Goal: Task Accomplishment & Management: Use online tool/utility

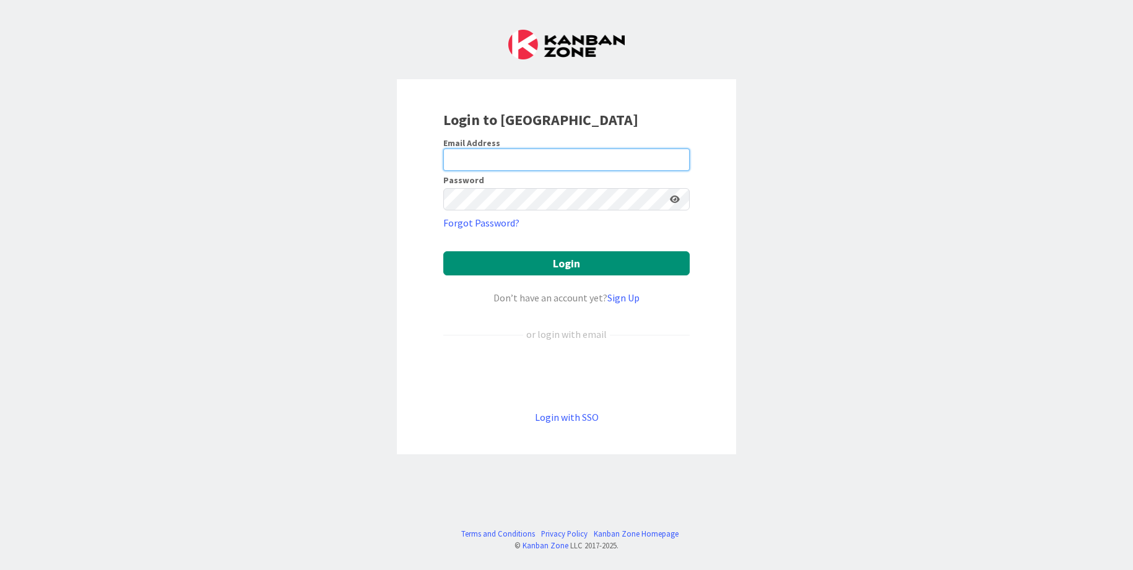
click at [514, 160] on input "email" at bounding box center [566, 160] width 246 height 22
type input "[EMAIL_ADDRESS][DOMAIN_NAME]"
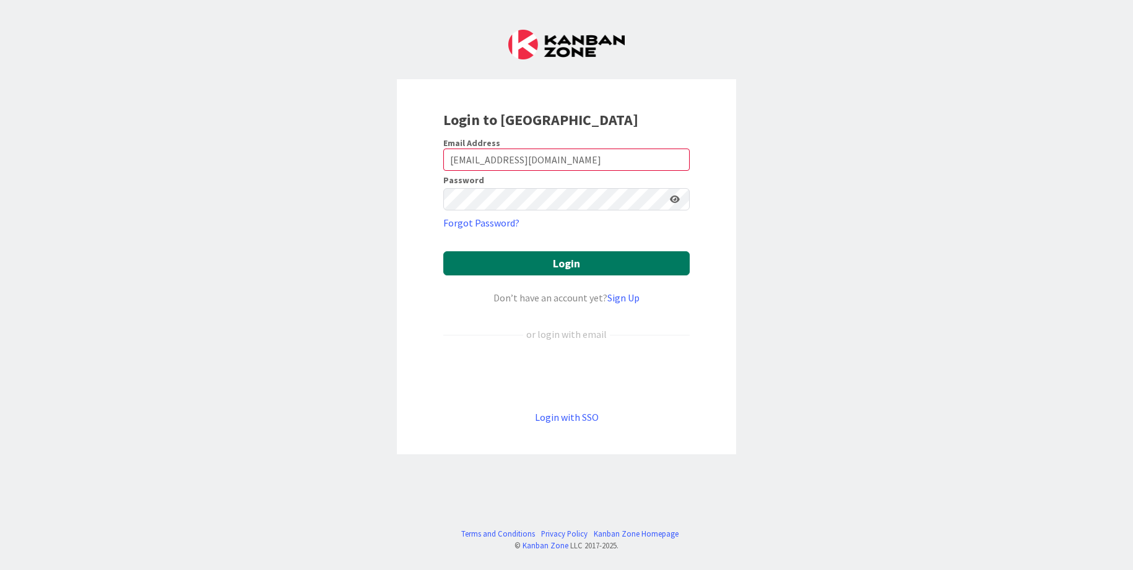
click at [584, 262] on button "Login" at bounding box center [566, 263] width 246 height 24
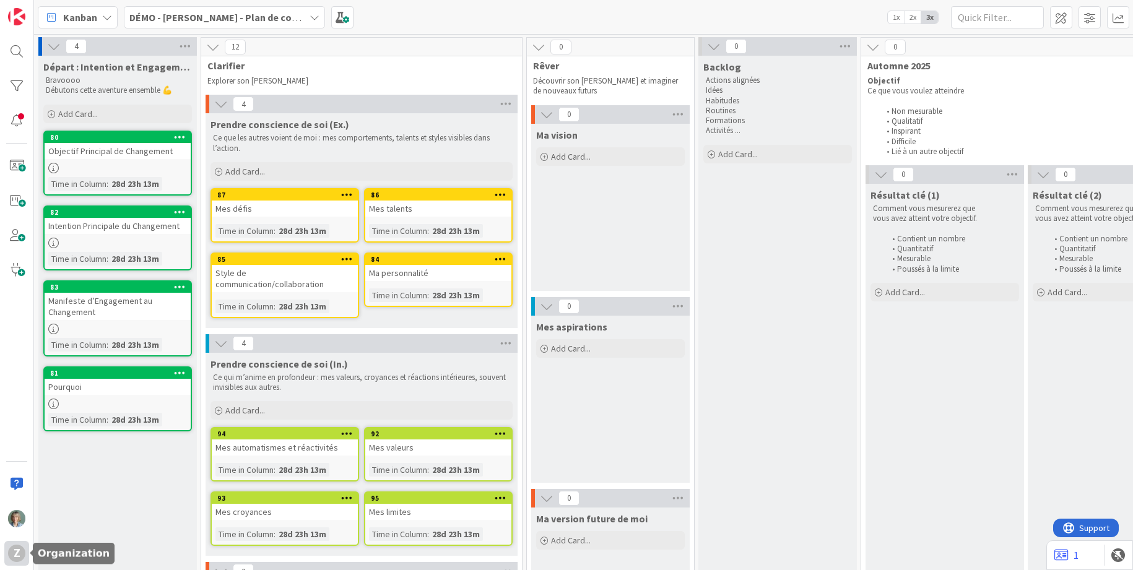
click at [16, 555] on div "Z" at bounding box center [16, 553] width 17 height 17
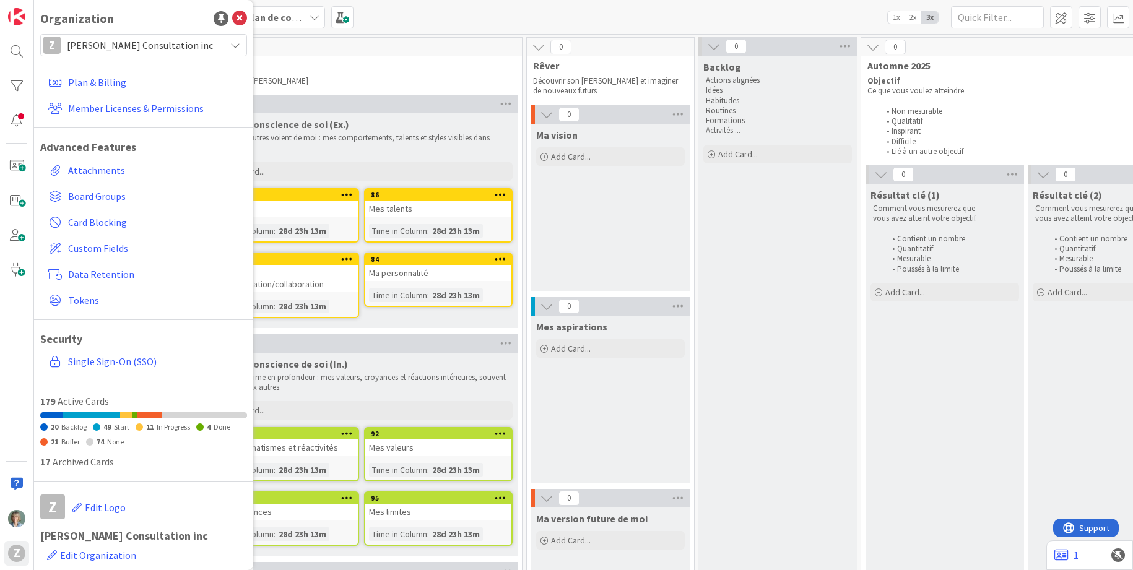
click at [197, 45] on span "[PERSON_NAME] Consultation inc" at bounding box center [143, 45] width 152 height 17
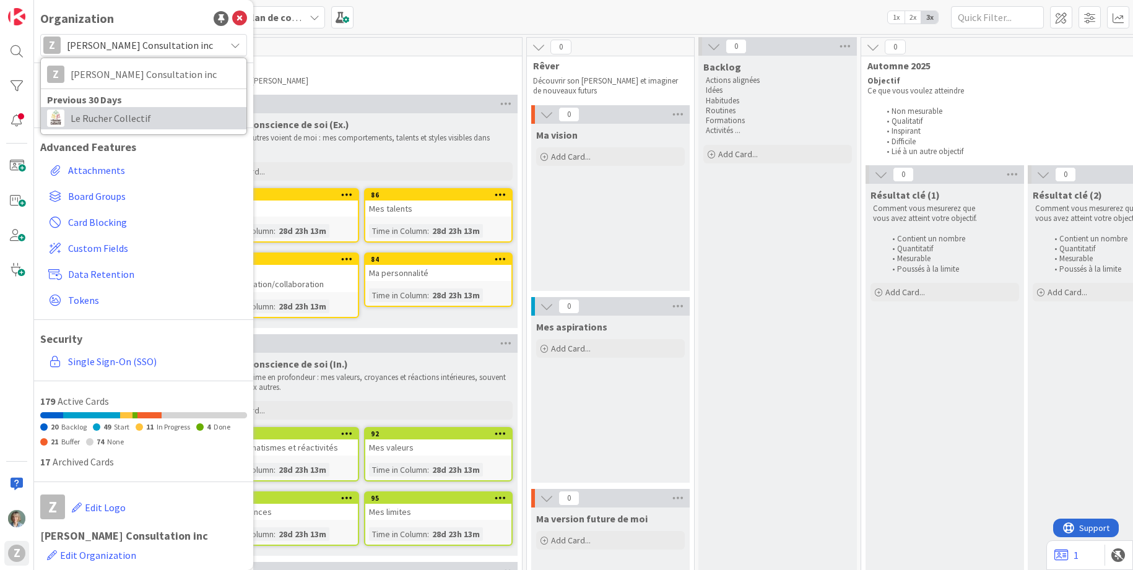
click at [170, 119] on span "Le Rucher Collectif" at bounding box center [156, 118] width 170 height 19
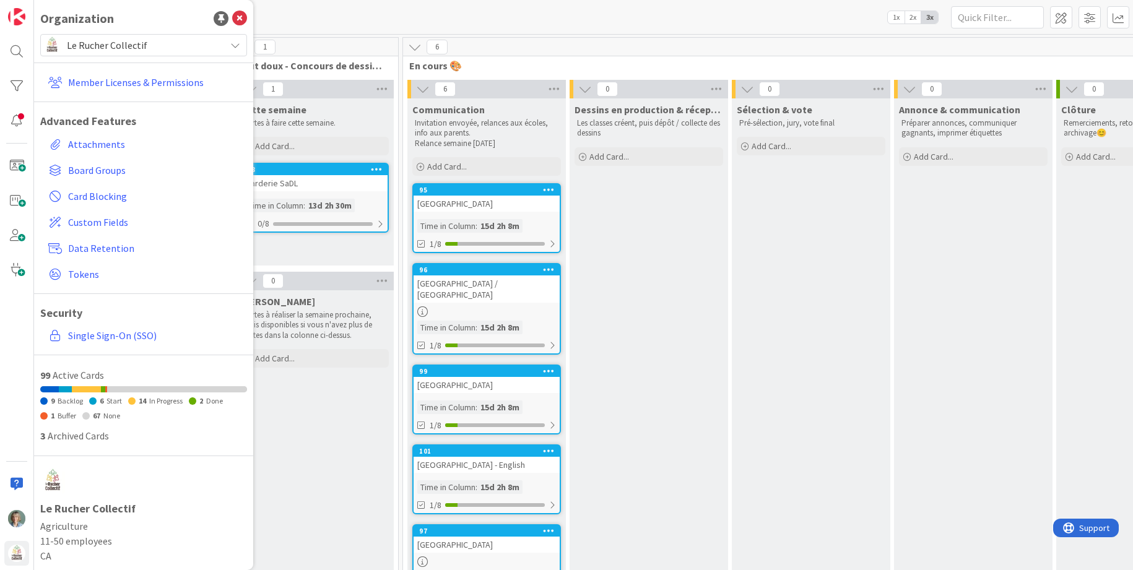
click at [669, 56] on div "6" at bounding box center [811, 47] width 816 height 19
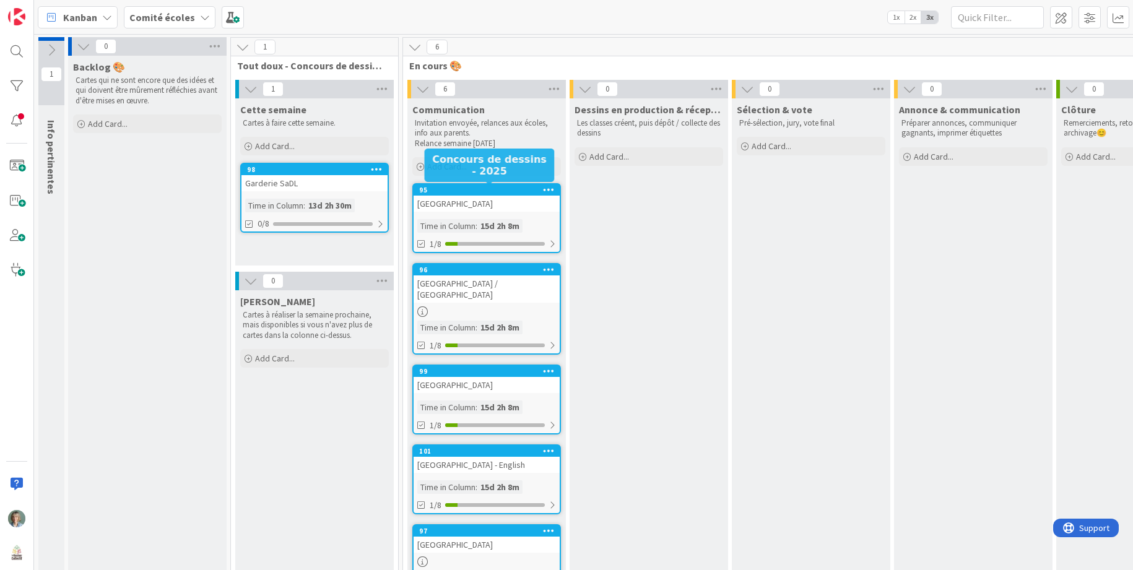
click at [469, 193] on div "95" at bounding box center [489, 190] width 141 height 9
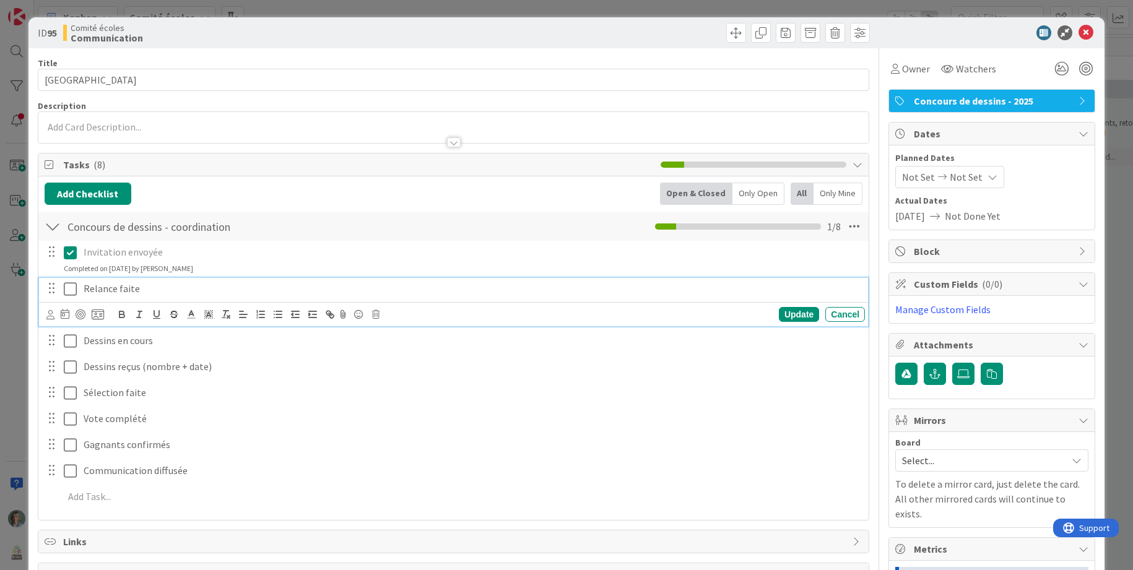
click at [68, 290] on icon at bounding box center [70, 289] width 13 height 15
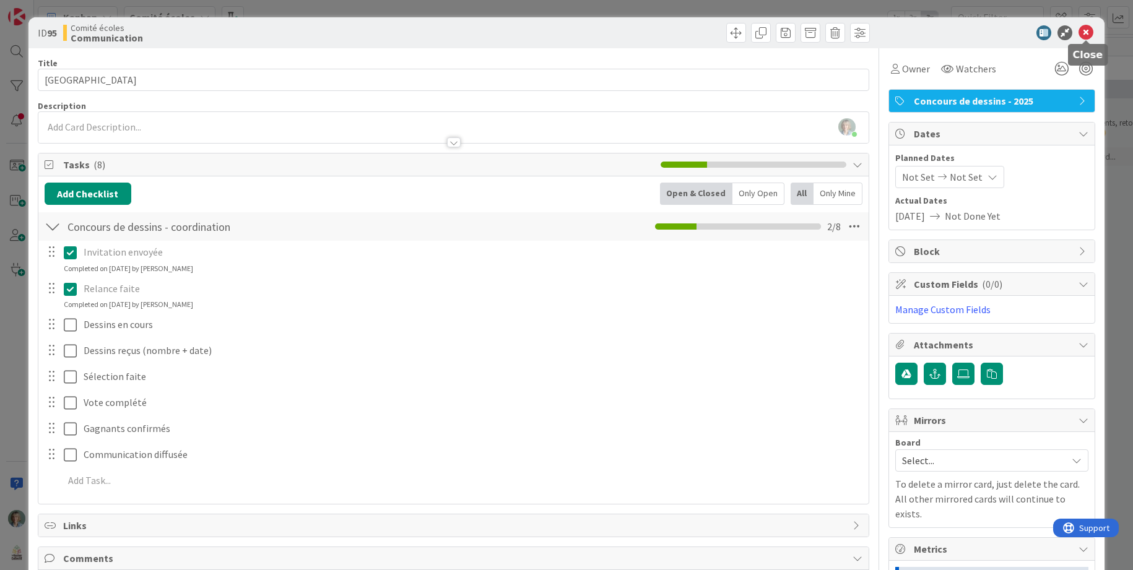
click at [1088, 32] on icon at bounding box center [1085, 32] width 15 height 15
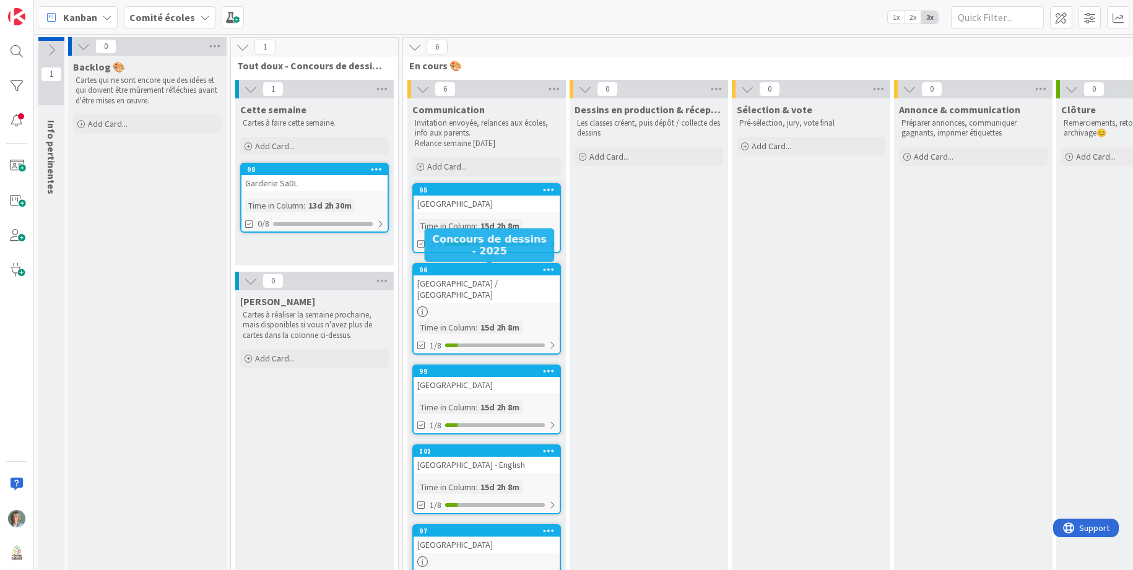
click at [516, 269] on div "96" at bounding box center [489, 270] width 141 height 9
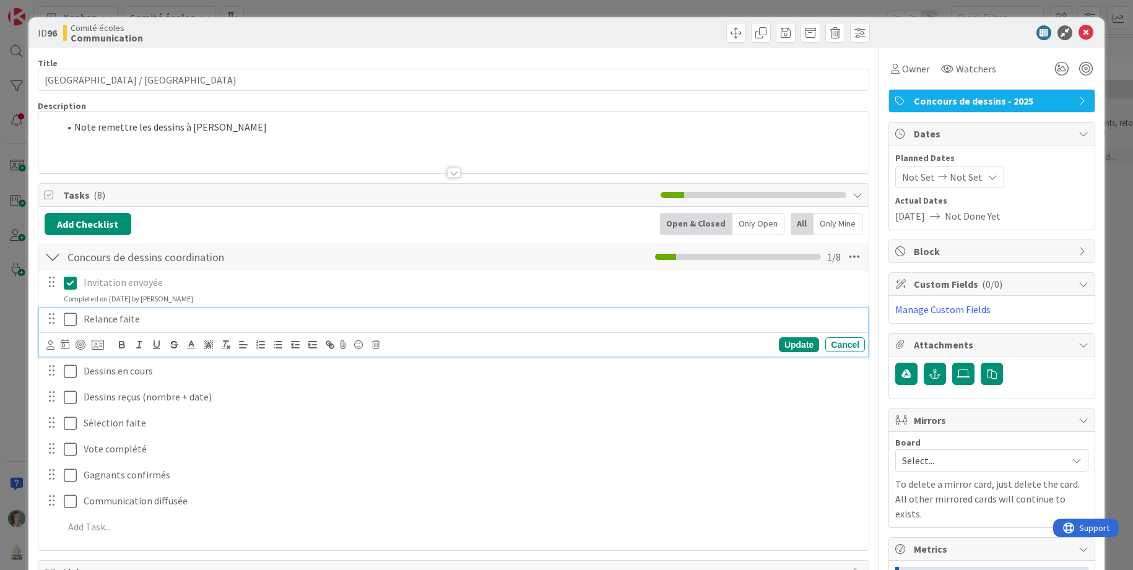
click at [69, 321] on icon at bounding box center [70, 319] width 13 height 15
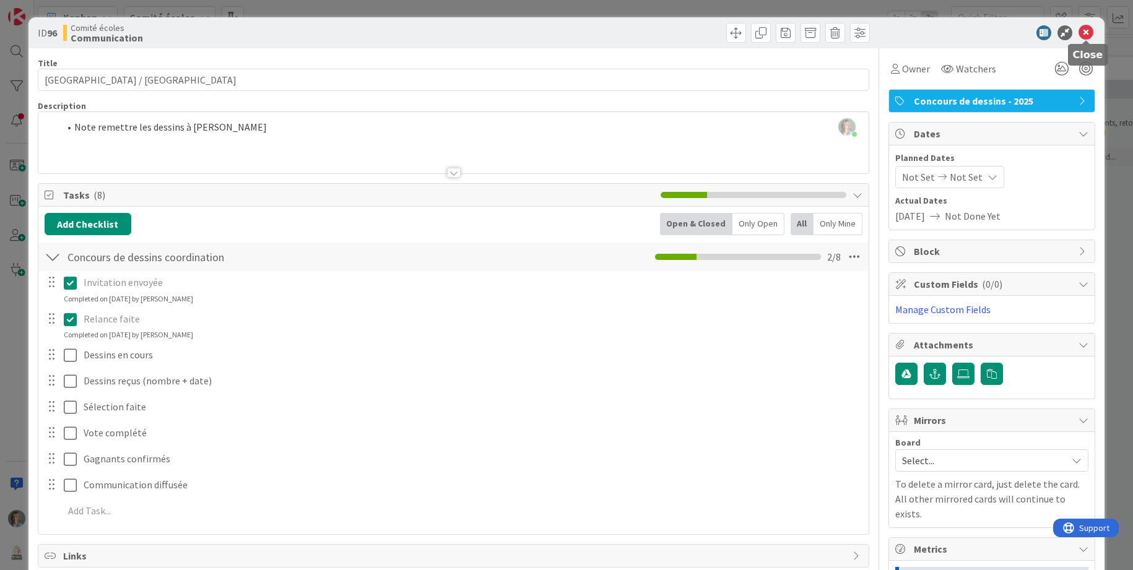
click at [1090, 32] on icon at bounding box center [1085, 32] width 15 height 15
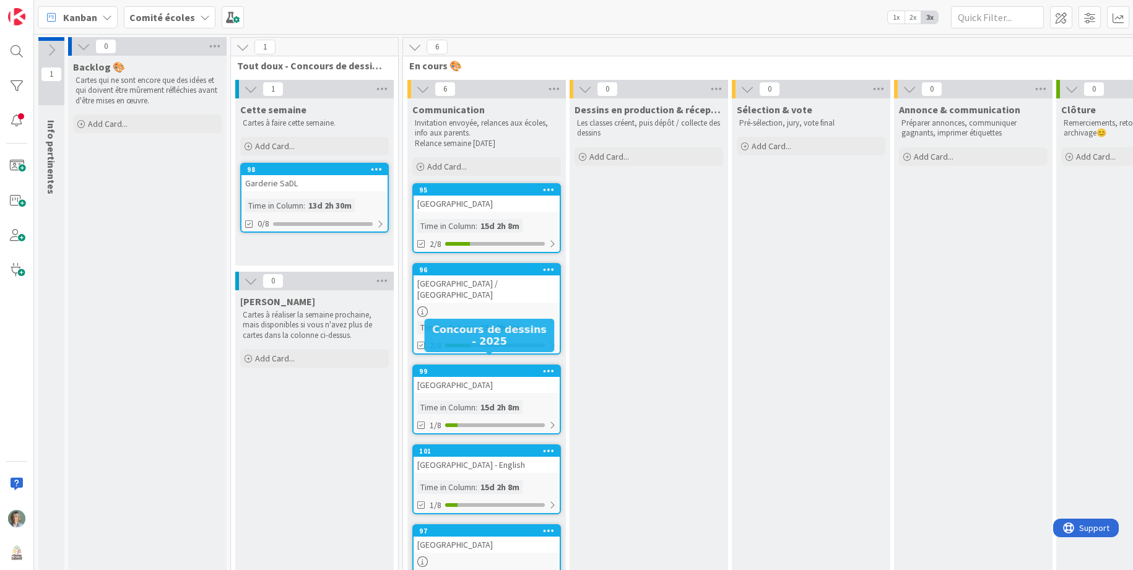
click at [482, 367] on div "99" at bounding box center [489, 371] width 141 height 9
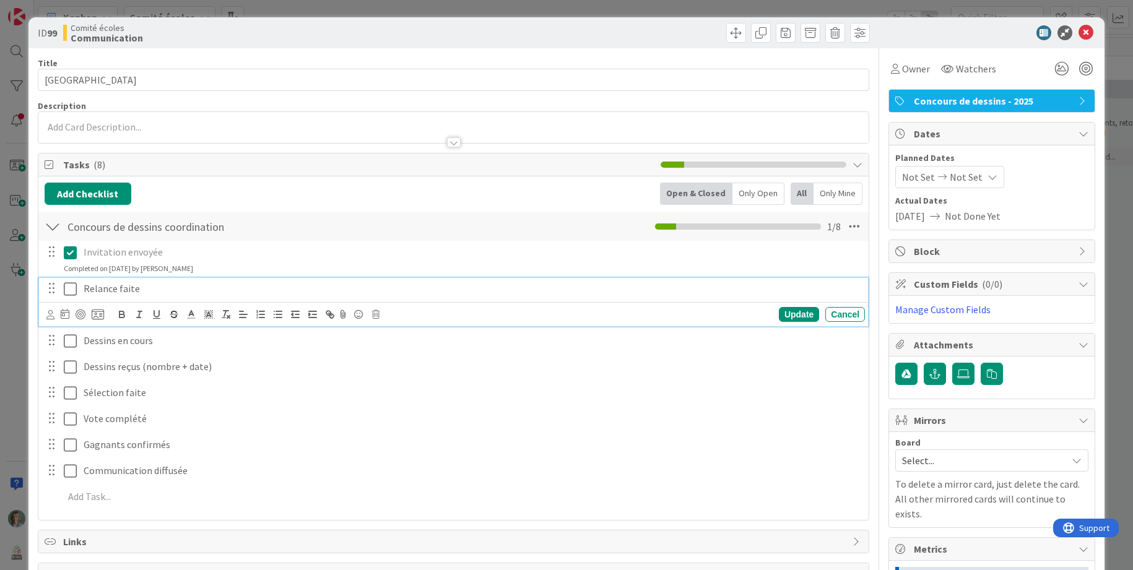
click at [69, 292] on icon at bounding box center [70, 289] width 13 height 15
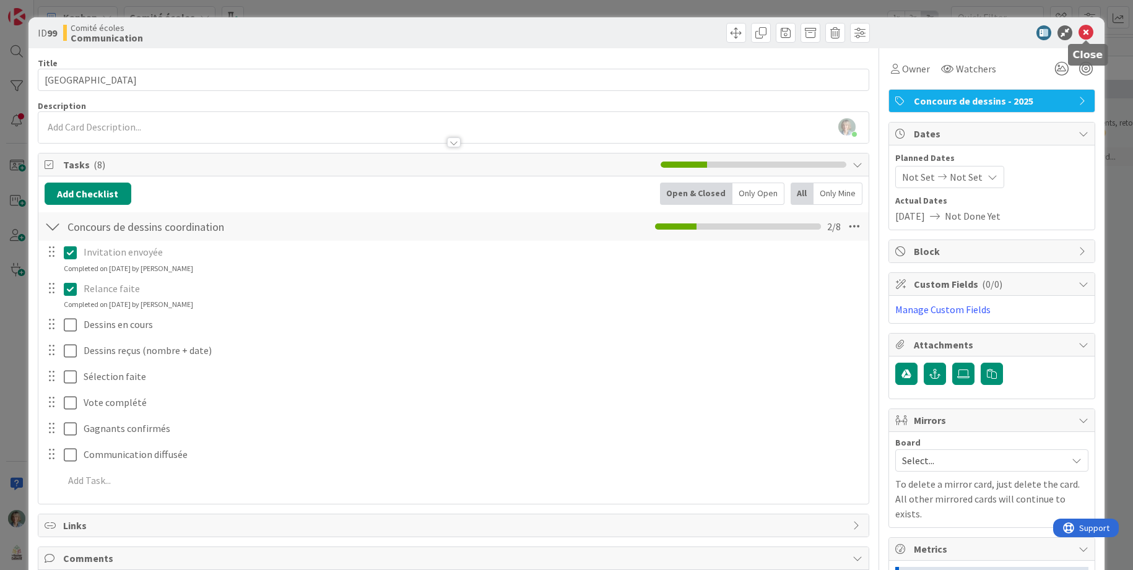
click at [1091, 32] on icon at bounding box center [1085, 32] width 15 height 15
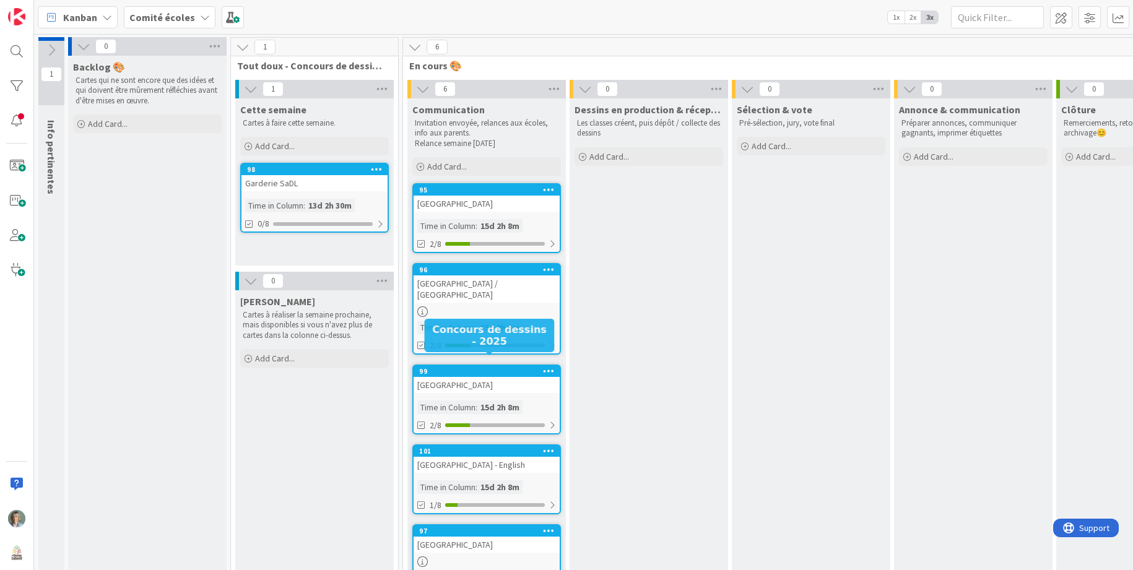
click at [514, 377] on div "[GEOGRAPHIC_DATA]" at bounding box center [487, 385] width 146 height 16
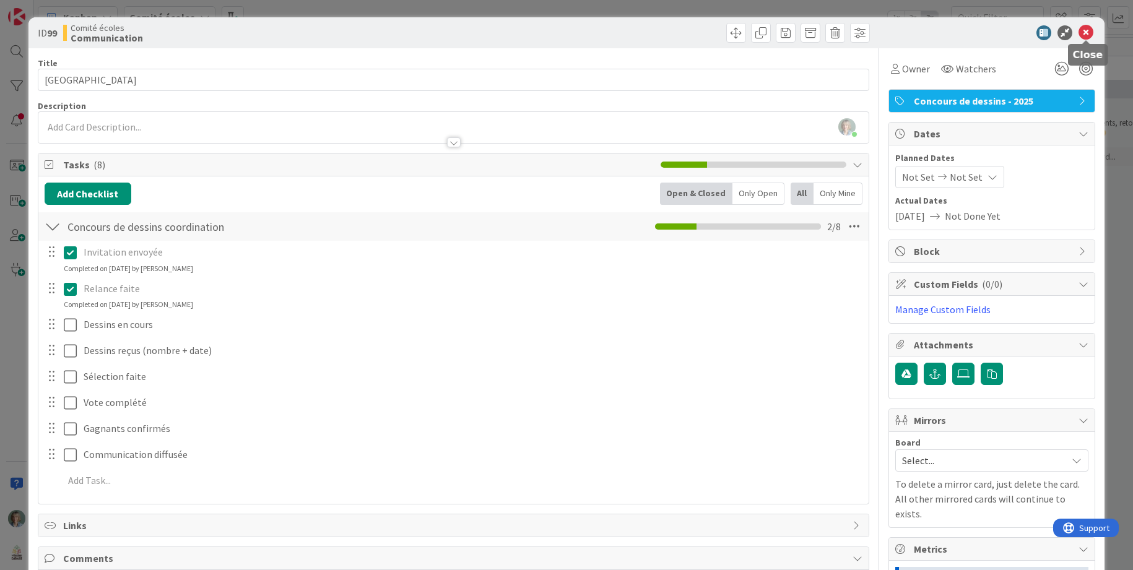
click at [1088, 33] on icon at bounding box center [1085, 32] width 15 height 15
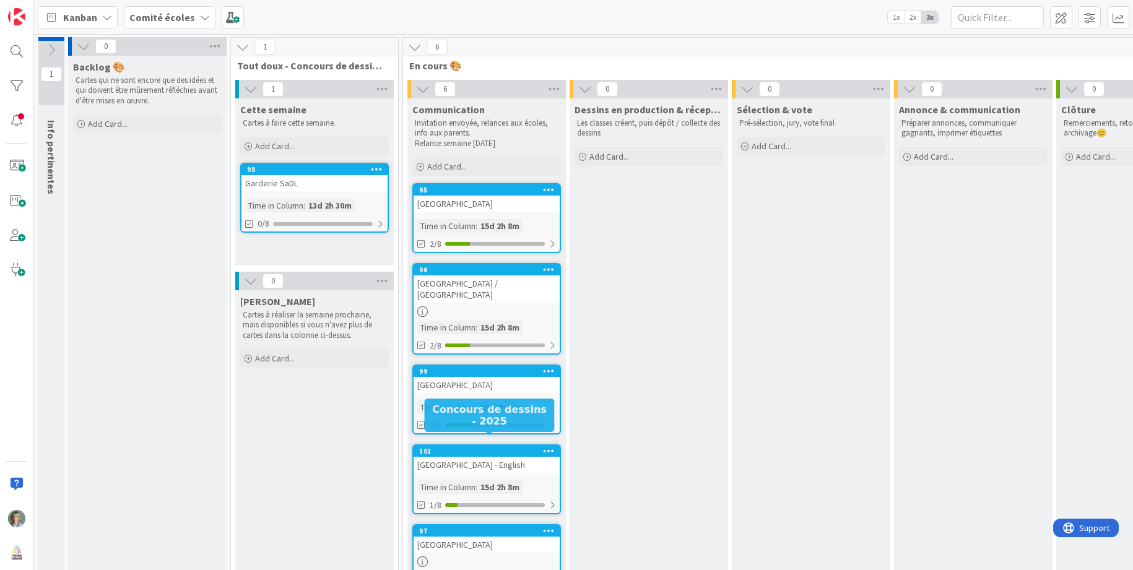
click at [507, 447] on div "101" at bounding box center [489, 451] width 141 height 9
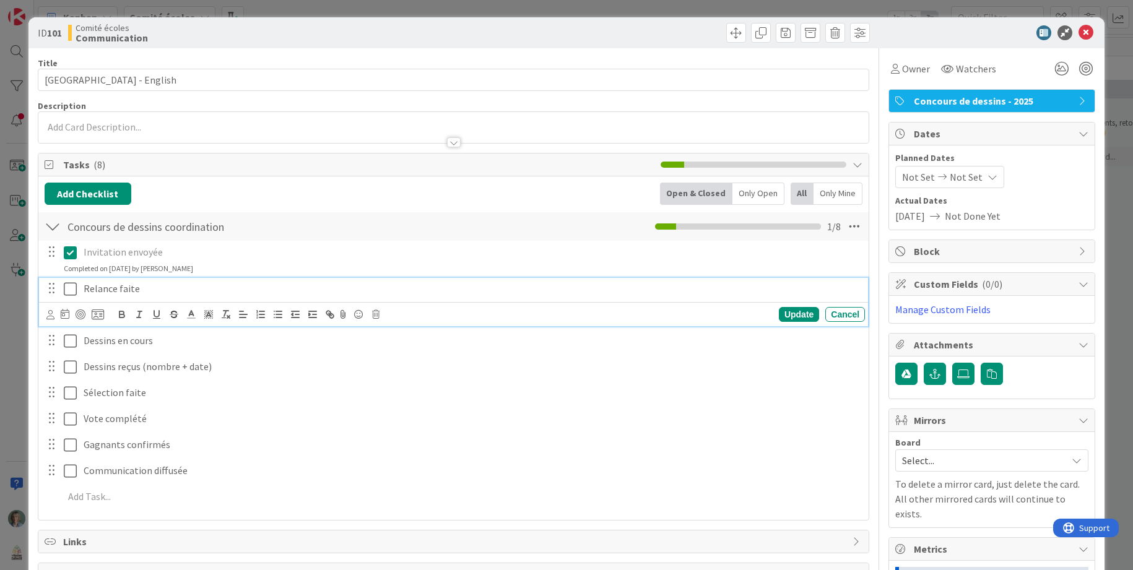
click at [69, 285] on icon at bounding box center [70, 289] width 13 height 15
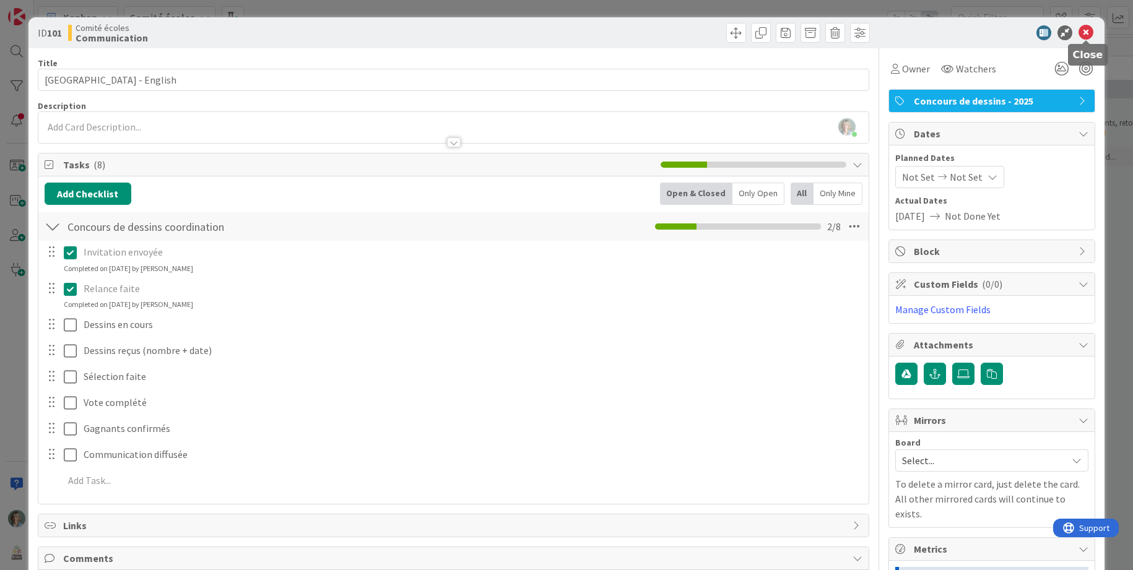
click at [1090, 28] on icon at bounding box center [1085, 32] width 15 height 15
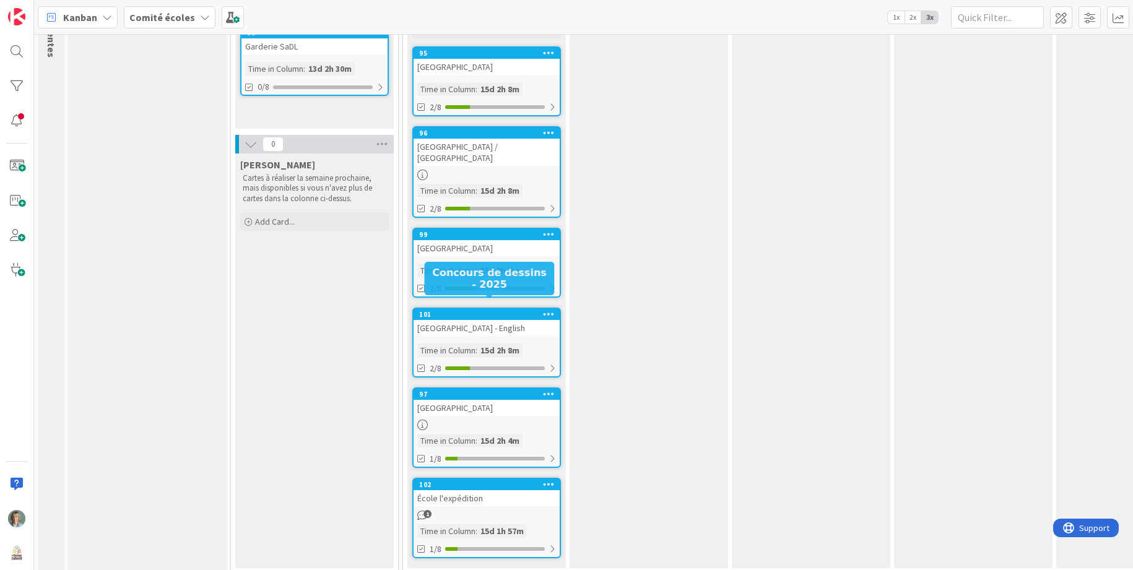
click at [505, 310] on div "101" at bounding box center [489, 314] width 141 height 9
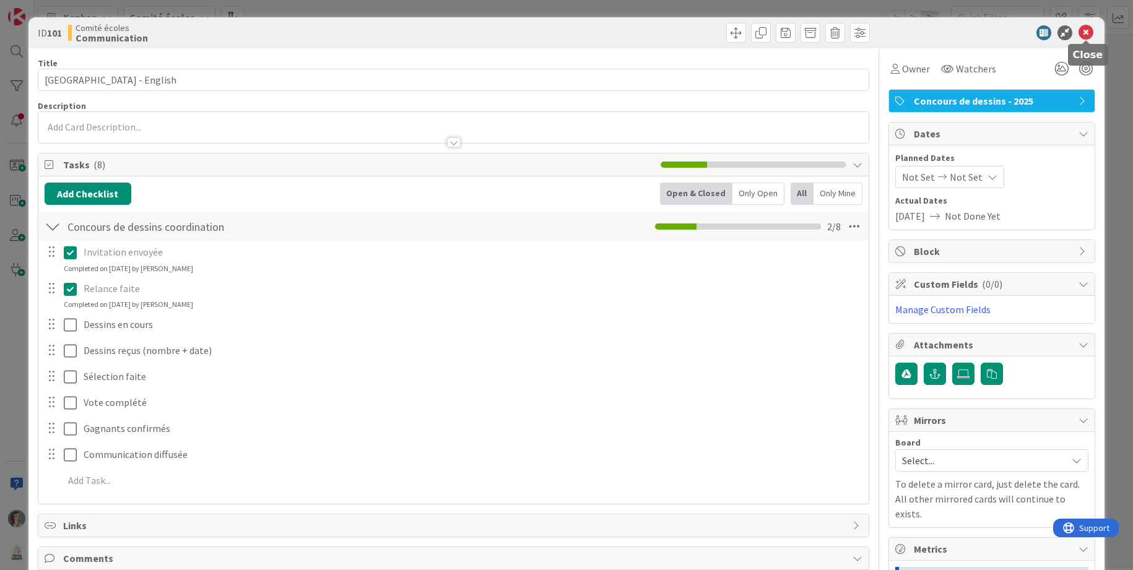
click at [1091, 35] on icon at bounding box center [1085, 32] width 15 height 15
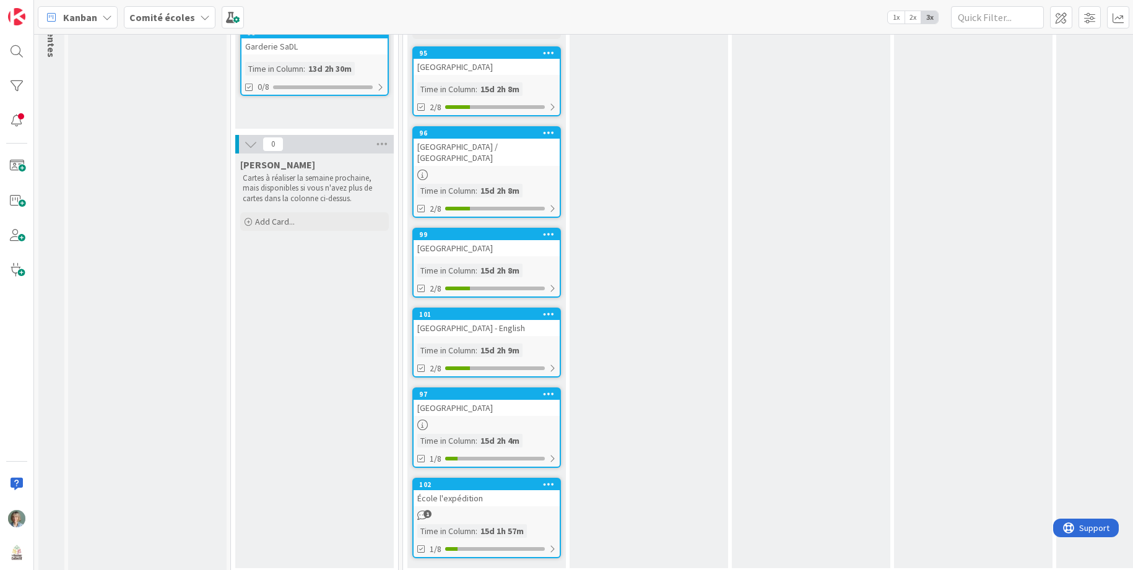
click at [521, 403] on div "[GEOGRAPHIC_DATA]" at bounding box center [487, 408] width 146 height 16
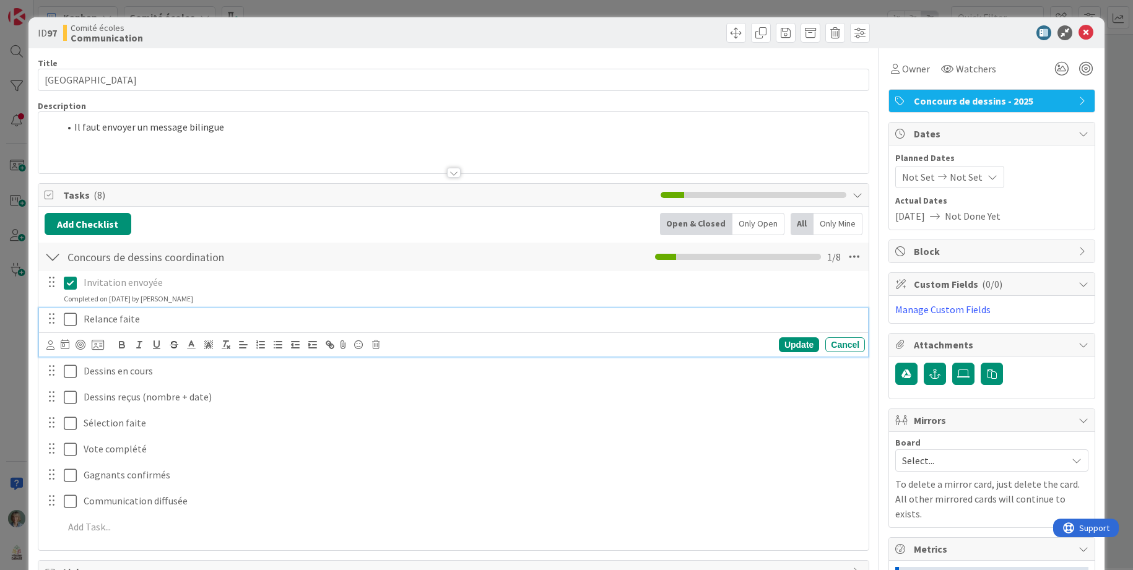
click at [69, 316] on icon at bounding box center [70, 319] width 13 height 15
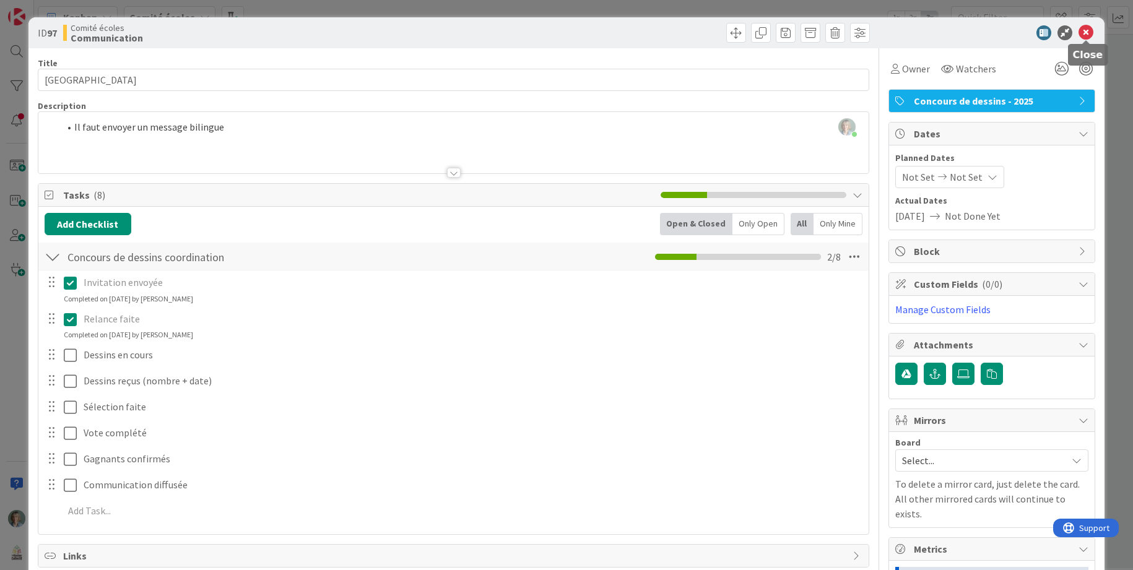
click at [1084, 35] on icon at bounding box center [1085, 32] width 15 height 15
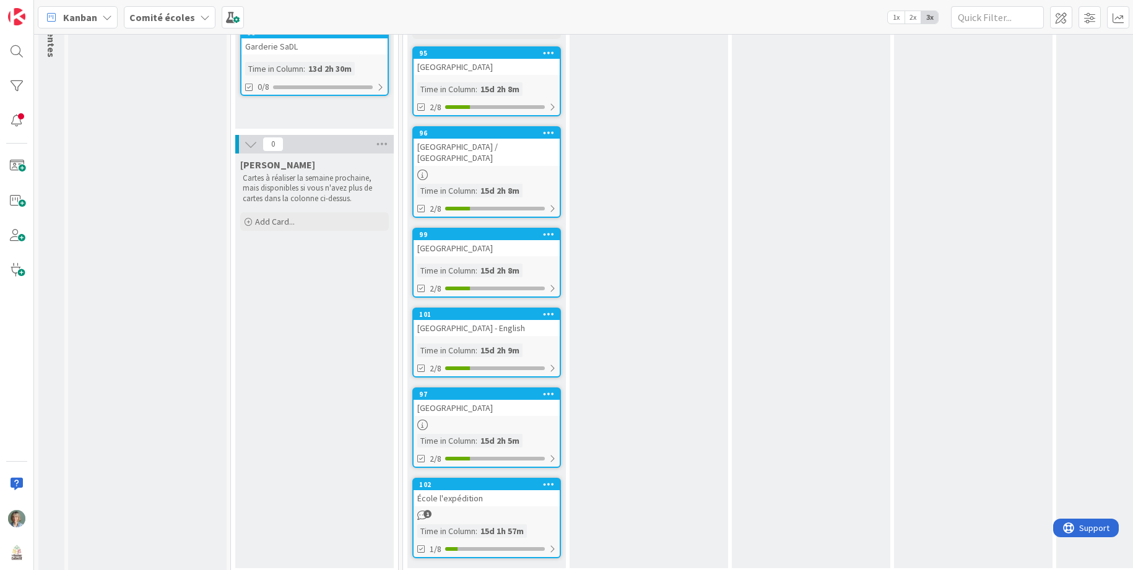
click at [495, 490] on div "École l'expédition" at bounding box center [487, 498] width 146 height 16
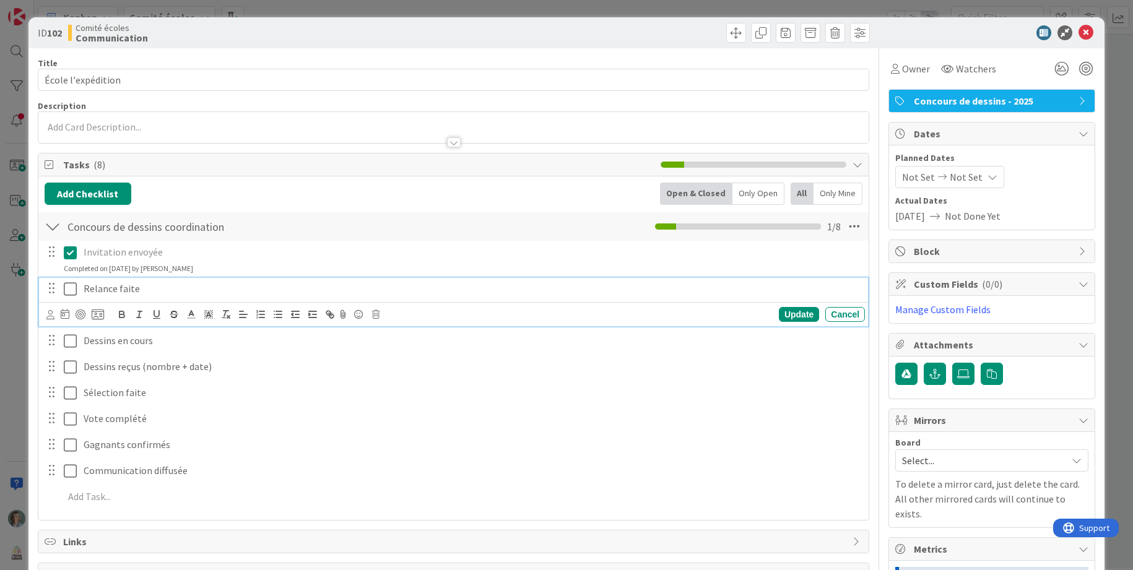
click at [70, 285] on icon at bounding box center [70, 289] width 13 height 15
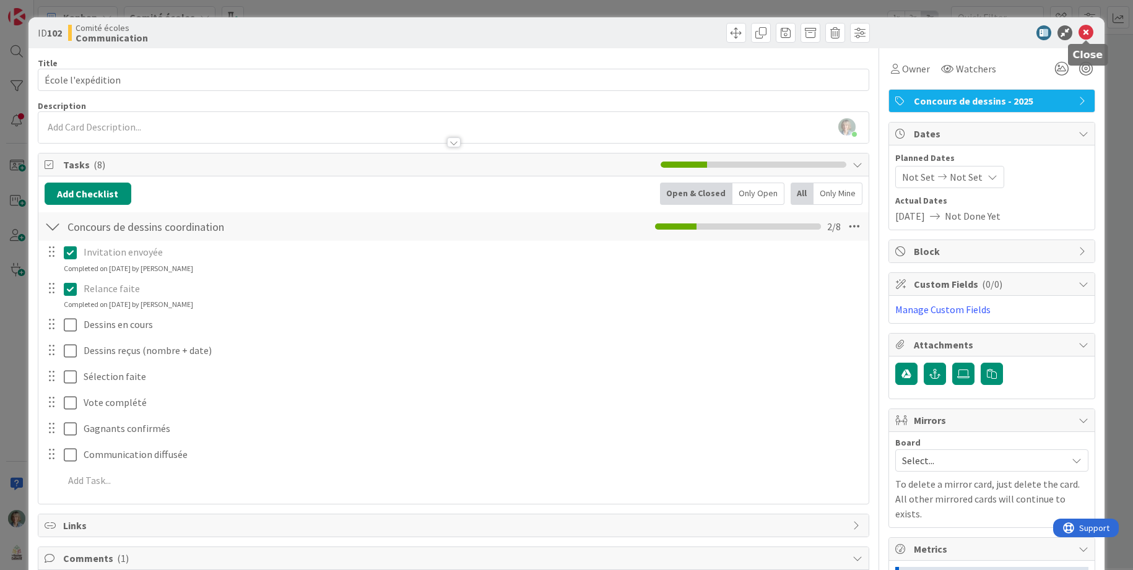
click at [1085, 37] on icon at bounding box center [1085, 32] width 15 height 15
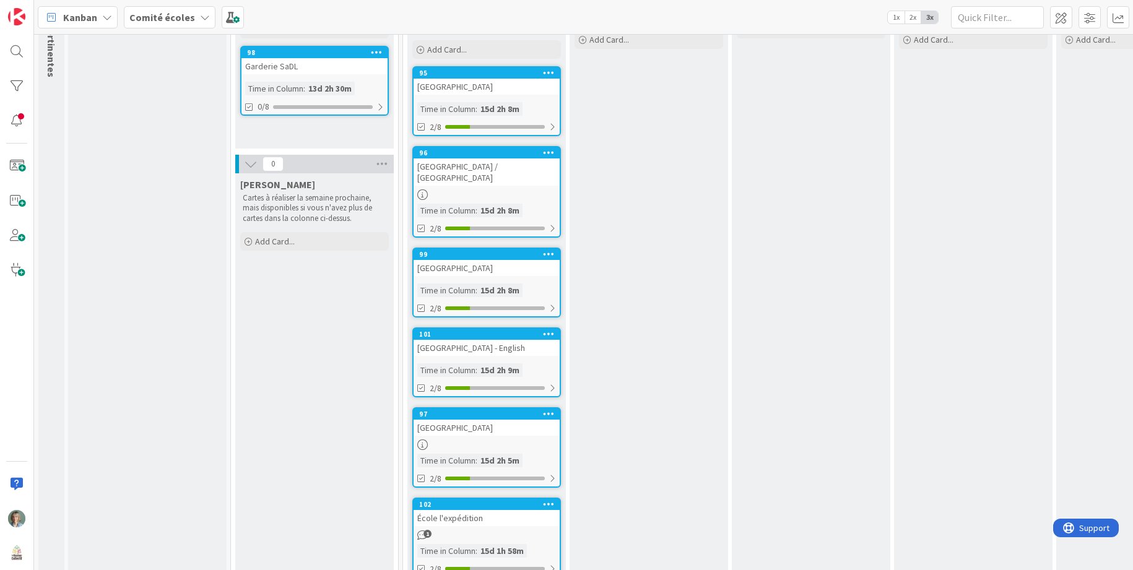
scroll to position [137, 0]
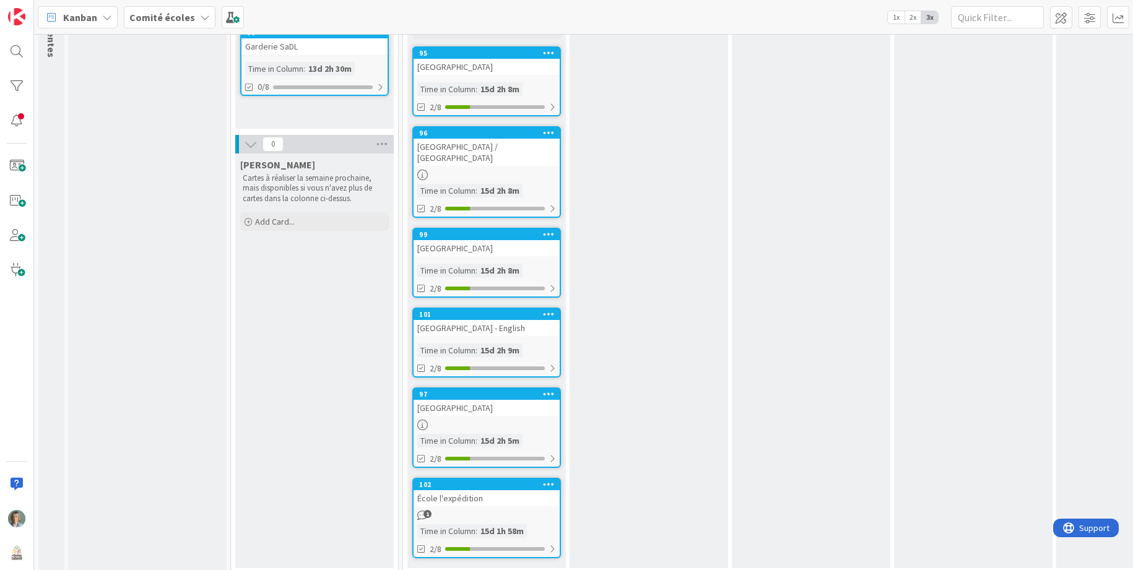
click at [497, 490] on div "École l'expédition" at bounding box center [487, 498] width 146 height 16
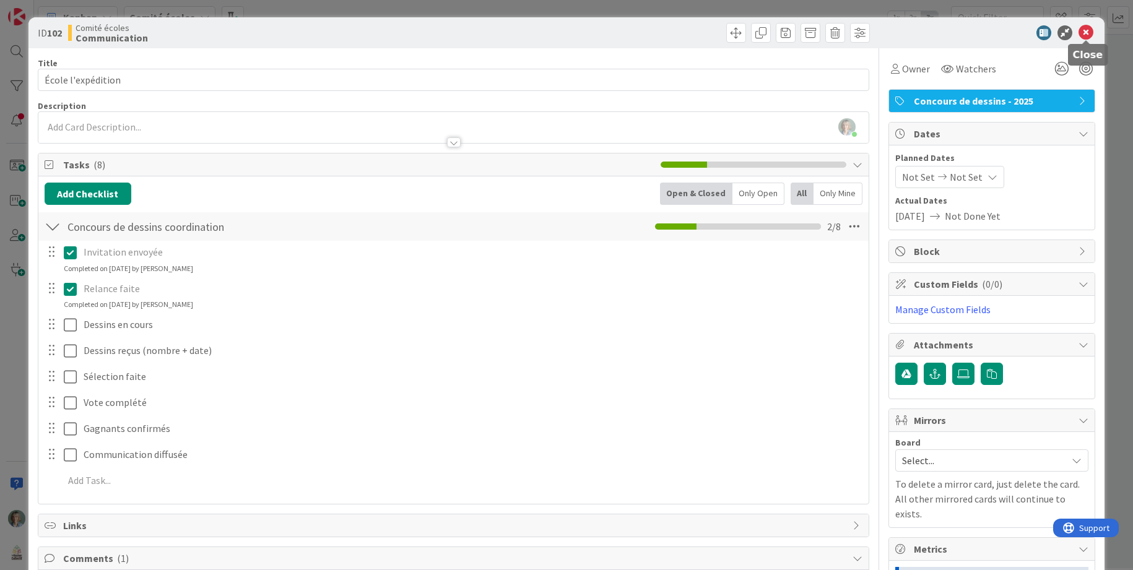
click at [1087, 34] on icon at bounding box center [1085, 32] width 15 height 15
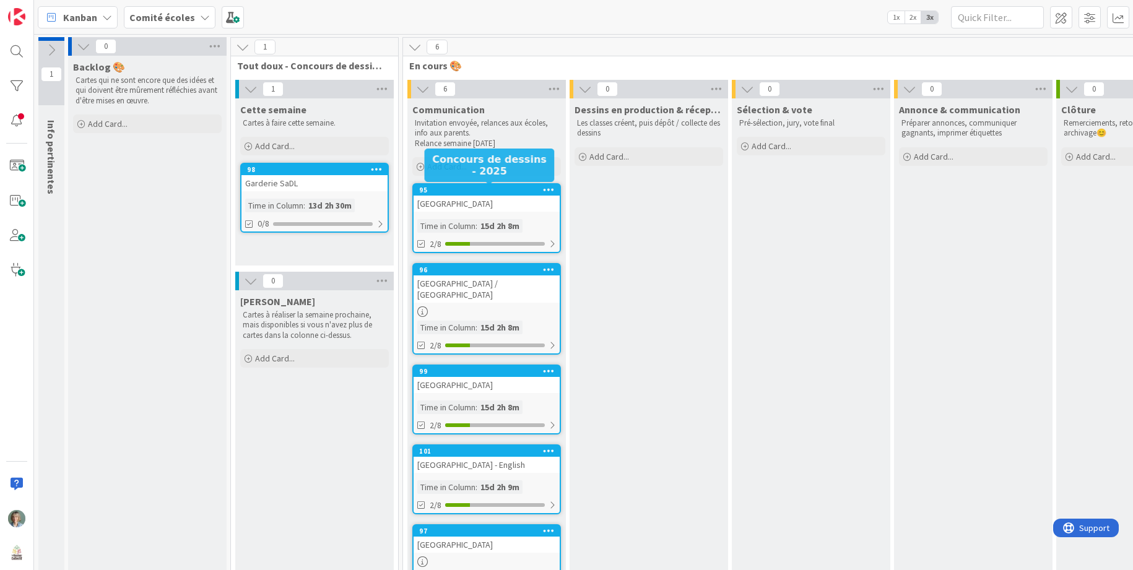
click at [508, 191] on div "95" at bounding box center [489, 190] width 141 height 9
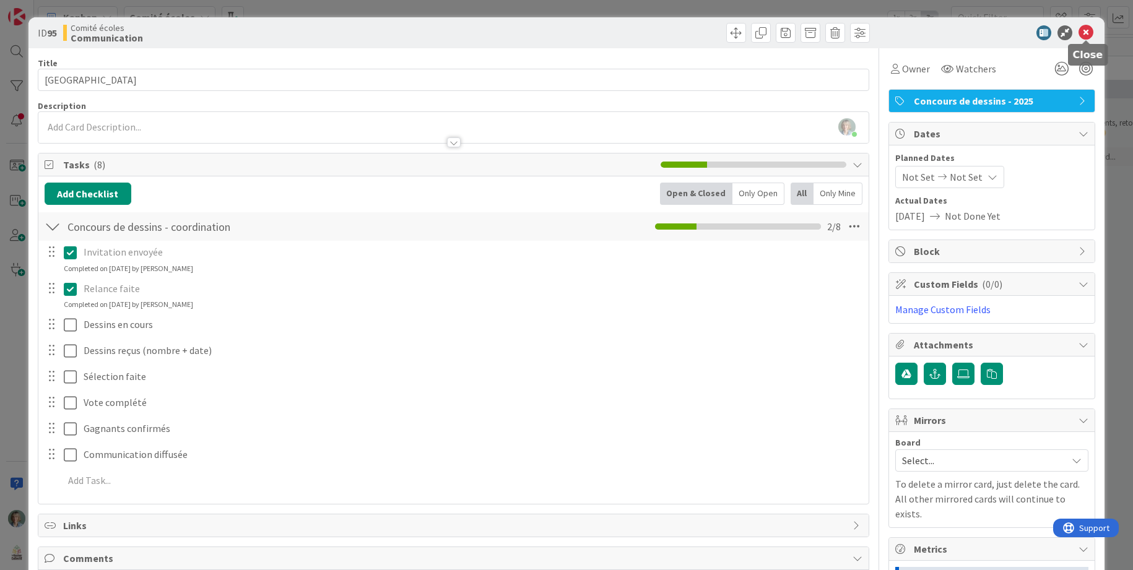
click at [1089, 36] on icon at bounding box center [1085, 32] width 15 height 15
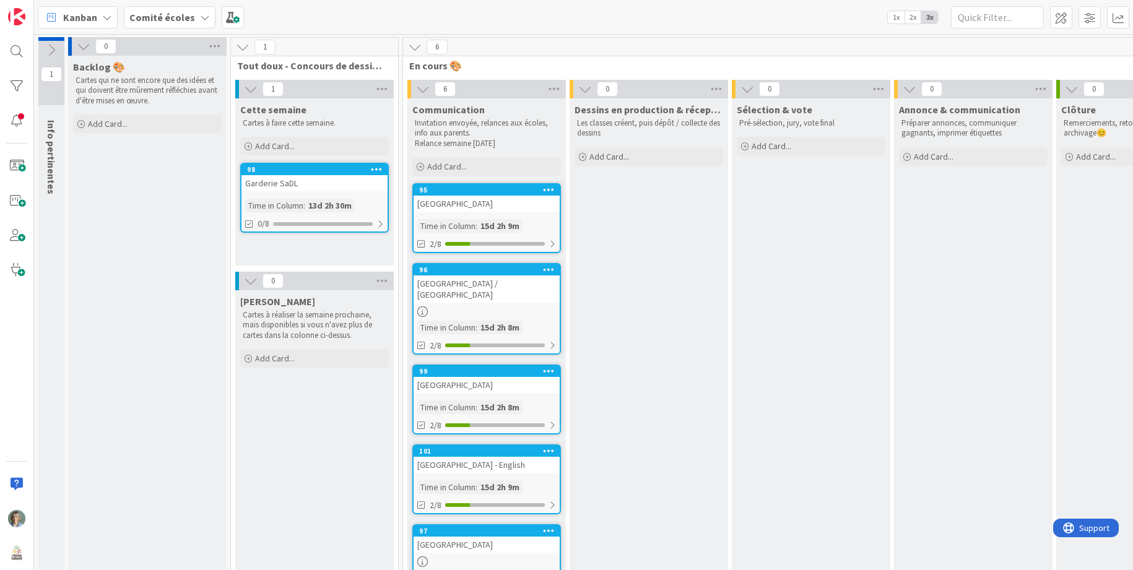
click at [700, 132] on p "Les classes créent, puis dépôt / collecte des dessins" at bounding box center [649, 128] width 144 height 20
click at [640, 132] on p "Les classes créent, puis dépôt / collecte des dessins" at bounding box center [649, 128] width 144 height 20
click at [719, 88] on icon at bounding box center [716, 89] width 16 height 19
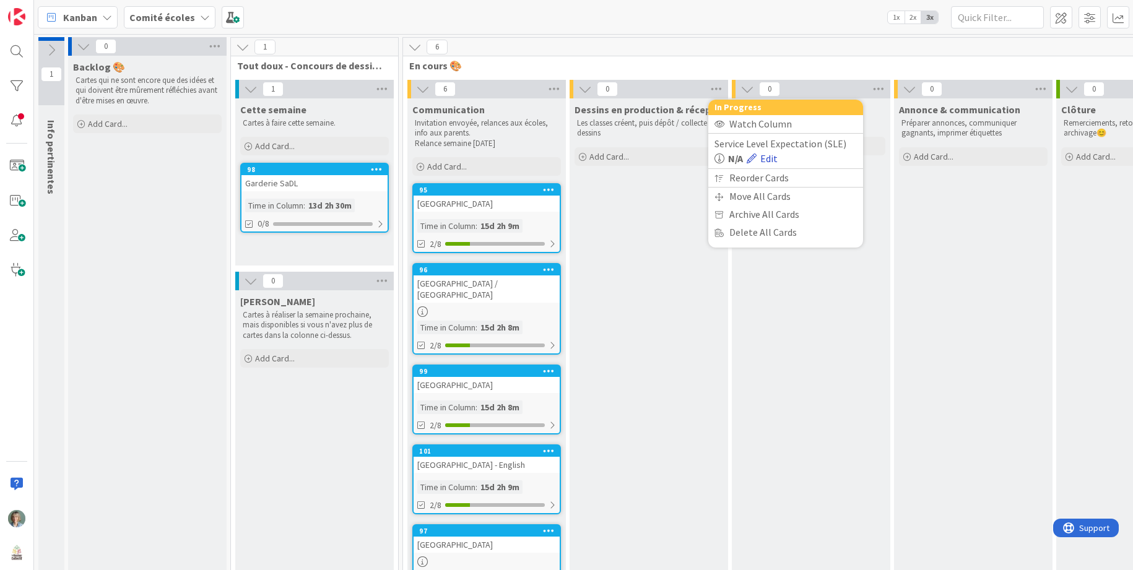
click at [773, 159] on link "Edit" at bounding box center [762, 158] width 31 height 15
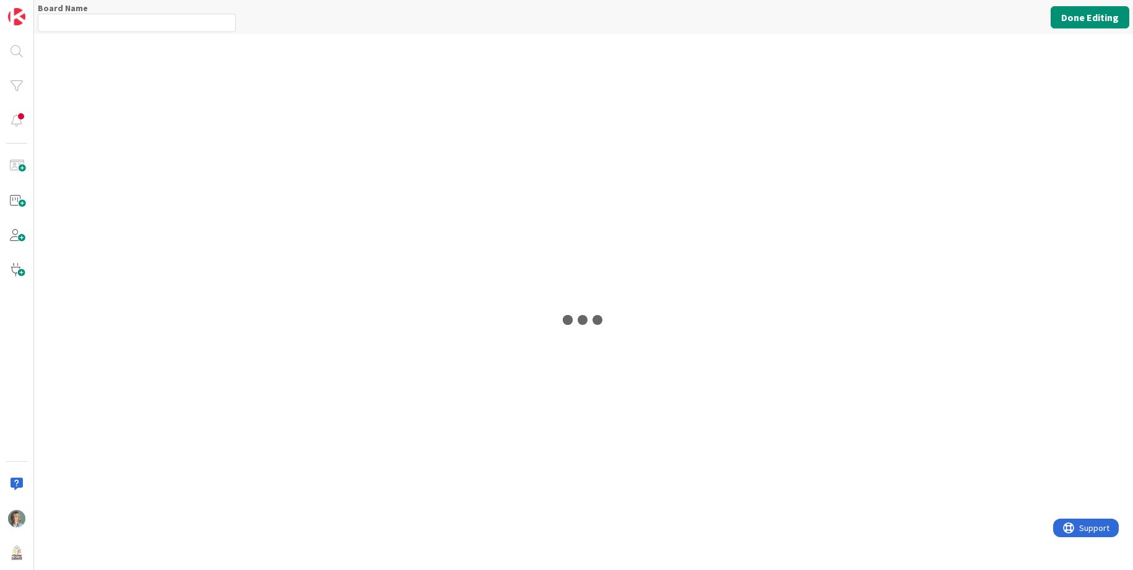
type input "Comité écoles"
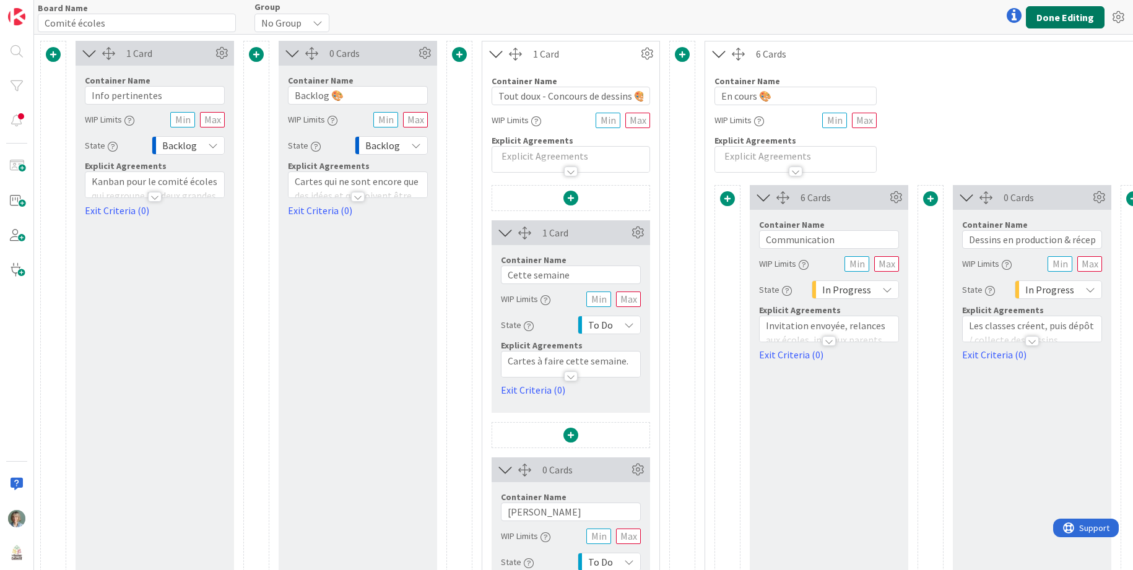
click at [1057, 13] on button "Done Editing" at bounding box center [1065, 17] width 79 height 22
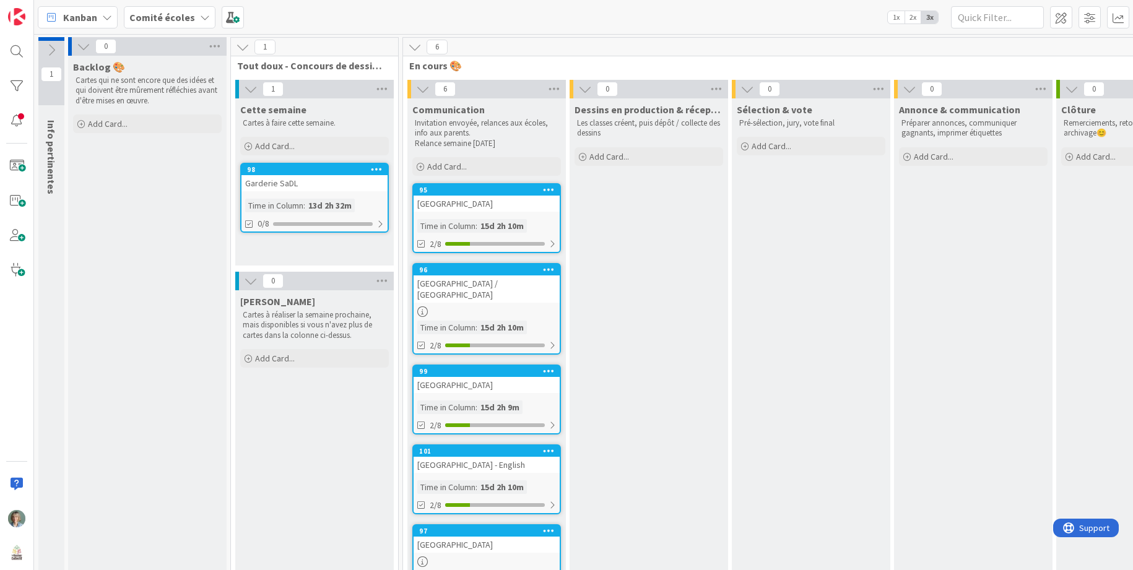
click at [537, 294] on div "96 [GEOGRAPHIC_DATA] / Piedmont Time in [GEOGRAPHIC_DATA] : 15d 2h 10m 2/8" at bounding box center [486, 309] width 149 height 92
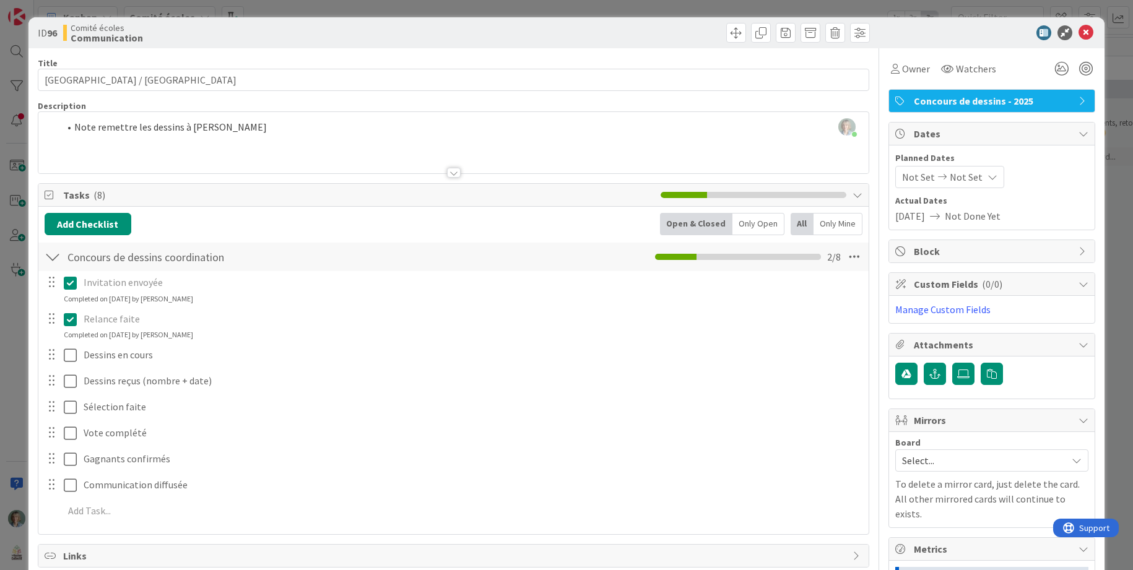
click at [254, 152] on div at bounding box center [453, 158] width 831 height 32
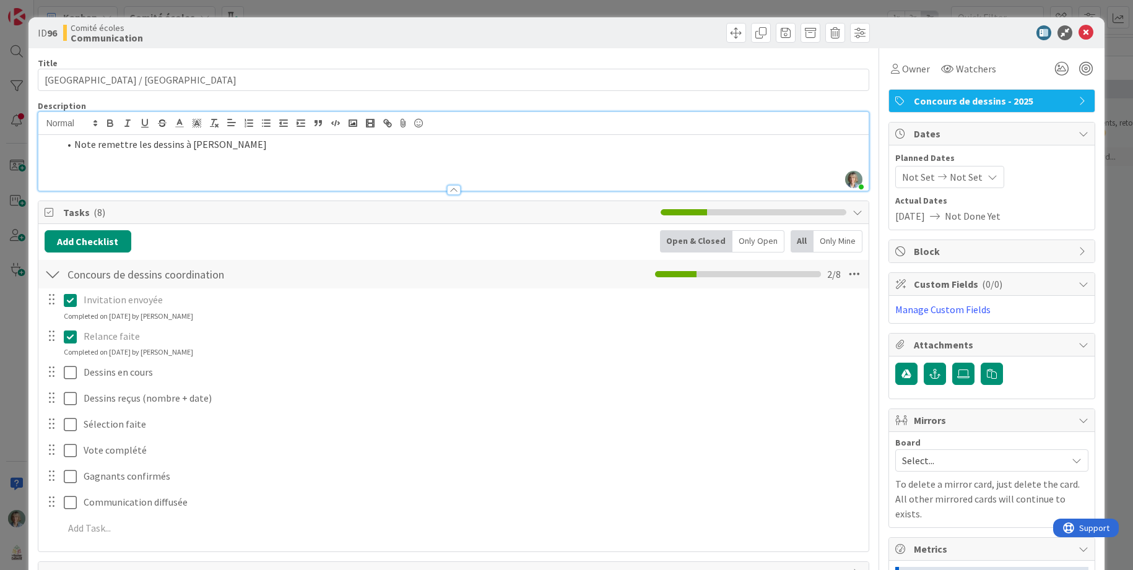
click at [269, 144] on li "Note remettre les dessins à [PERSON_NAME]" at bounding box center [461, 144] width 804 height 14
drag, startPoint x: 301, startPoint y: 146, endPoint x: 251, endPoint y: 145, distance: 50.8
click at [251, 145] on li "Note remettre les dessins à [PERSON_NAME] - demande e" at bounding box center [461, 144] width 804 height 14
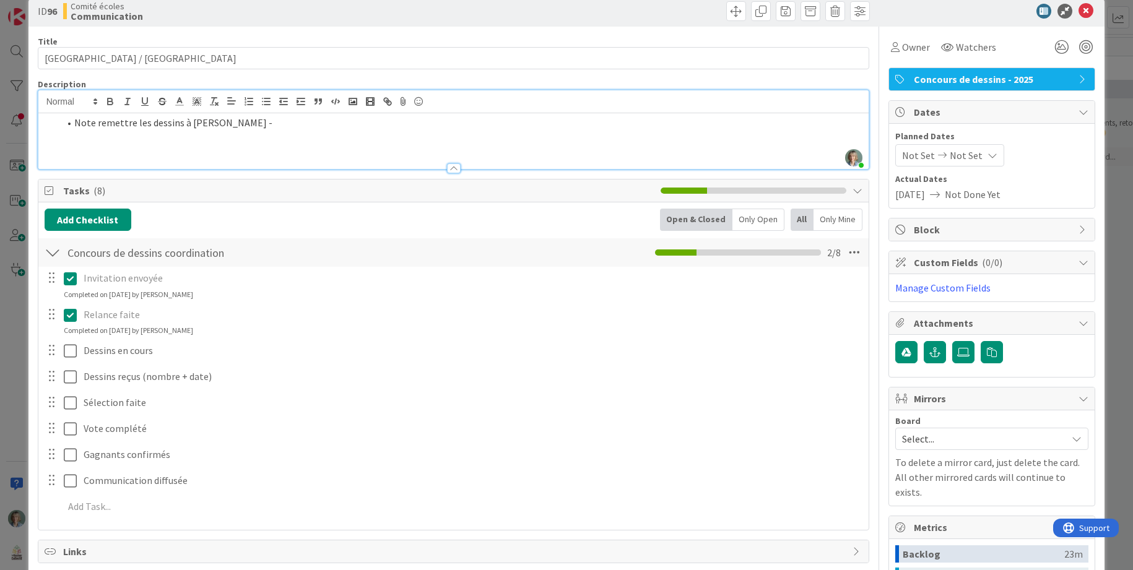
scroll to position [214, 0]
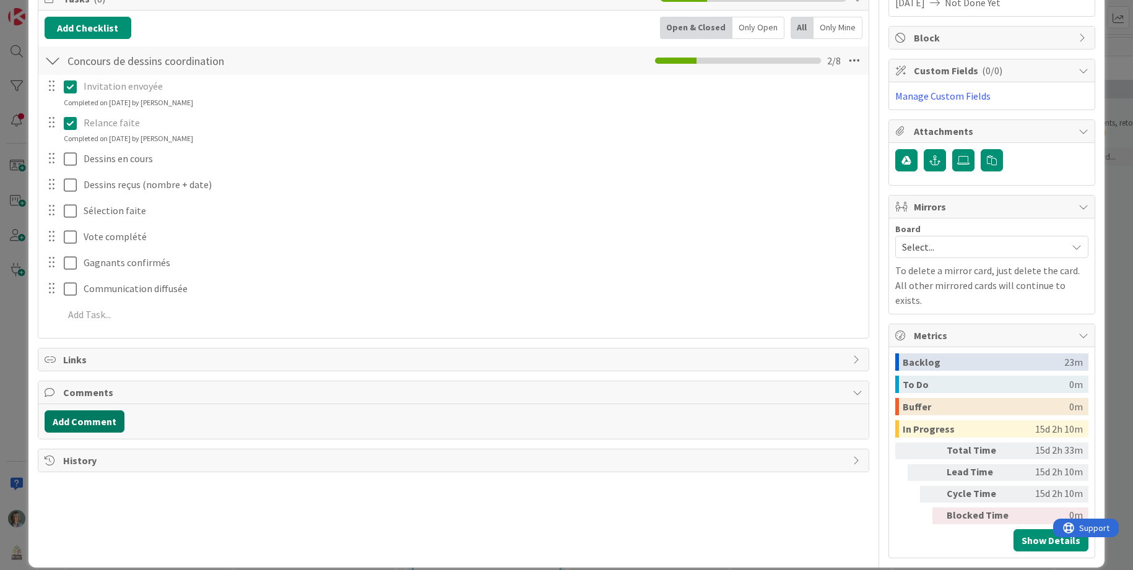
click at [100, 418] on button "Add Comment" at bounding box center [85, 421] width 80 height 22
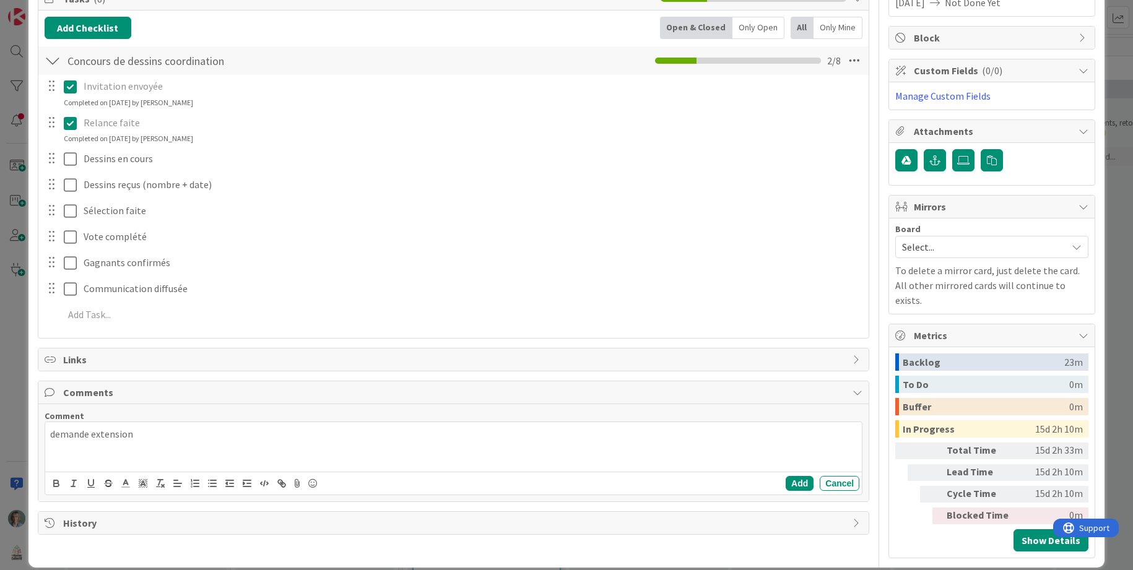
click at [51, 436] on p "demande extension" at bounding box center [453, 434] width 807 height 14
click at [204, 435] on p "[PERSON_NAME] demande extension" at bounding box center [453, 434] width 807 height 14
click at [305, 437] on p "[PERSON_NAME] demande extension pour le [DATE]" at bounding box center [453, 434] width 807 height 14
click at [190, 435] on p "[PERSON_NAME] demande extension pour le [DATE]" at bounding box center [453, 434] width 807 height 14
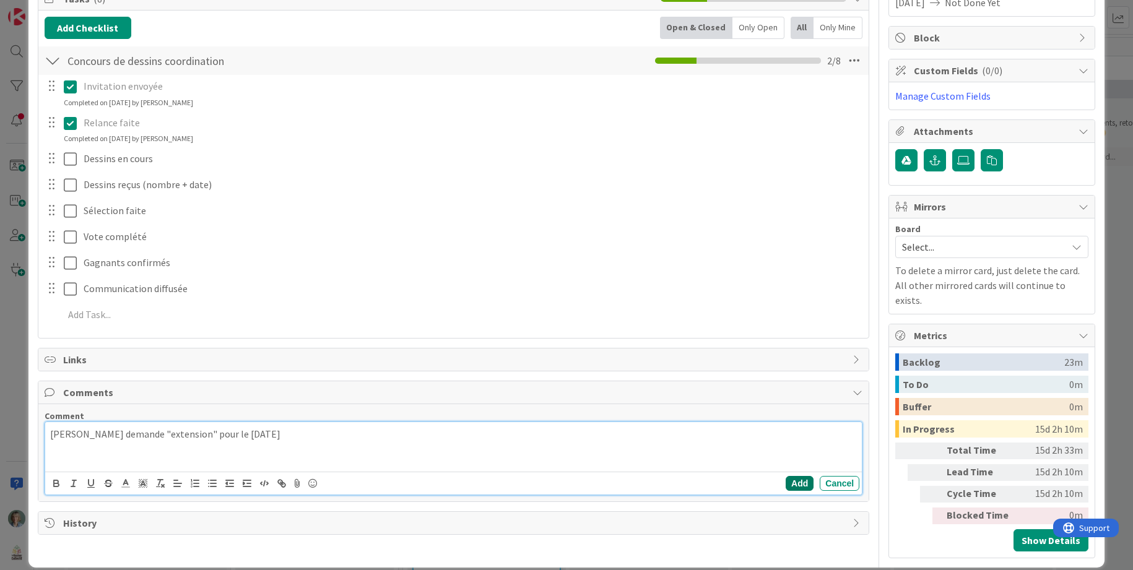
click at [798, 482] on button "Add" at bounding box center [800, 483] width 28 height 15
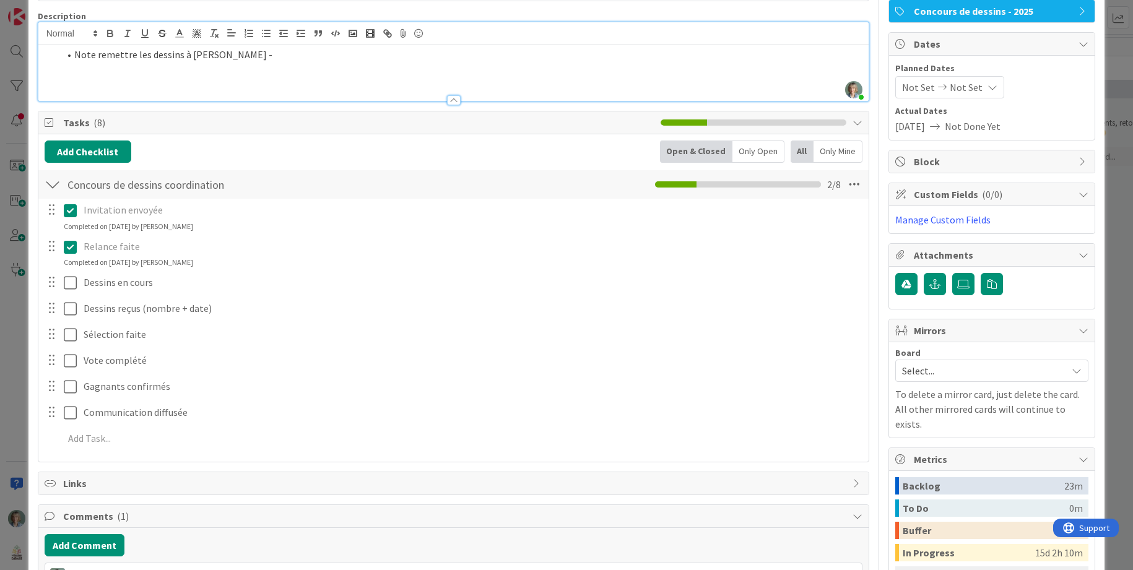
scroll to position [0, 0]
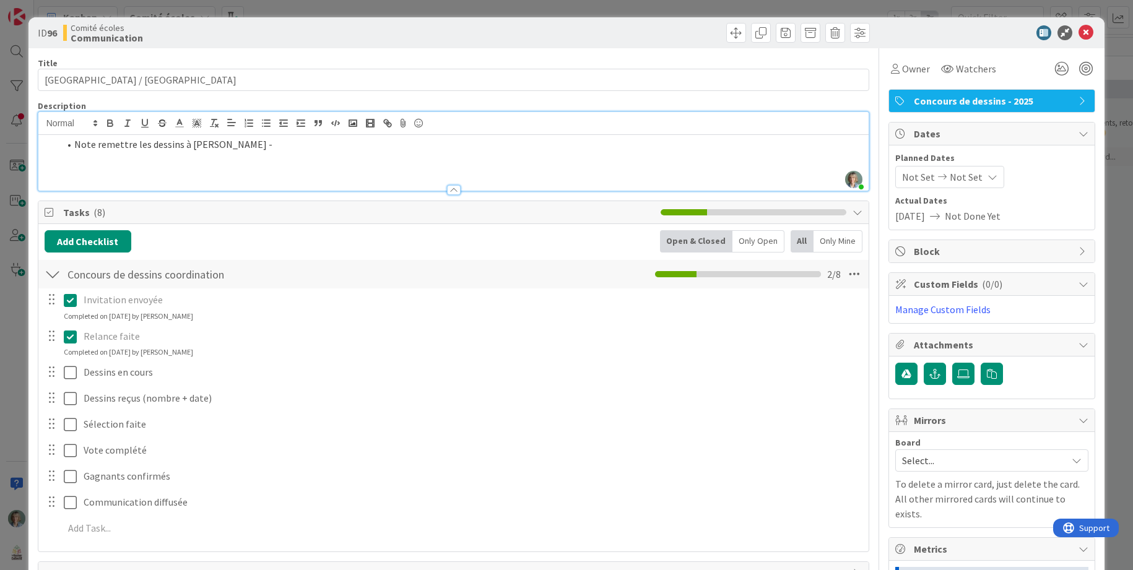
drag, startPoint x: 324, startPoint y: 157, endPoint x: 340, endPoint y: 155, distance: 16.2
click at [324, 156] on div "Note remettre les dessins à [PERSON_NAME] -" at bounding box center [453, 163] width 831 height 56
click at [1088, 27] on icon at bounding box center [1085, 32] width 15 height 15
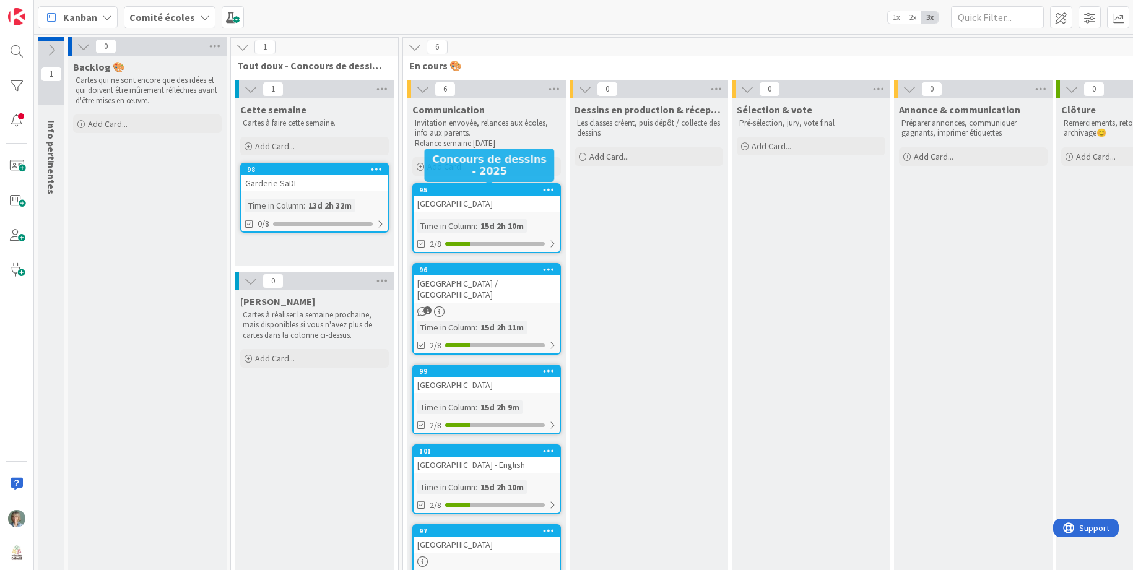
click at [504, 194] on div "95" at bounding box center [489, 190] width 141 height 9
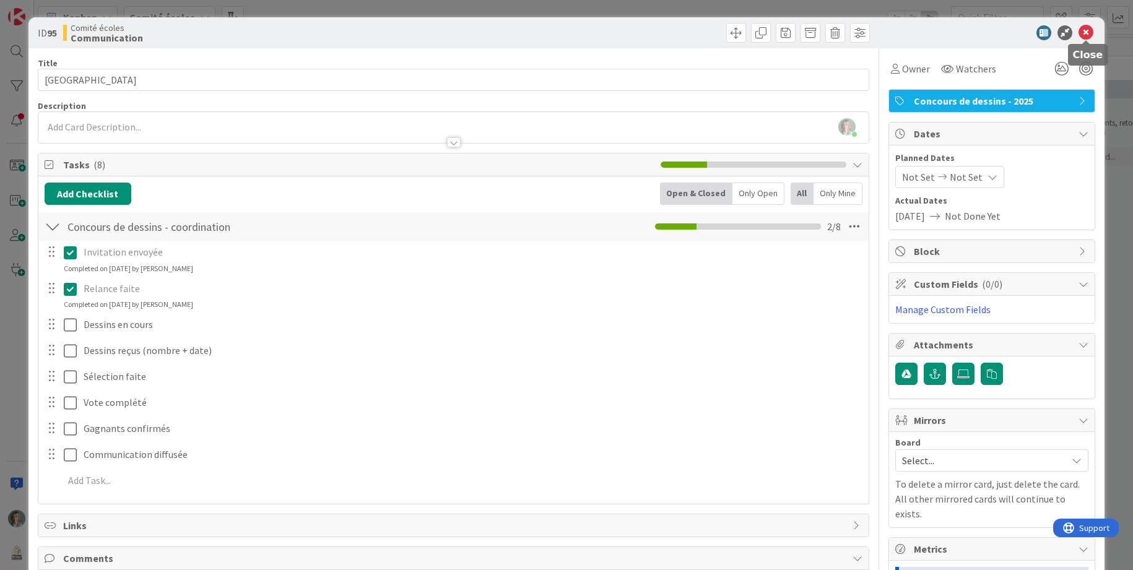
click at [1091, 35] on icon at bounding box center [1085, 32] width 15 height 15
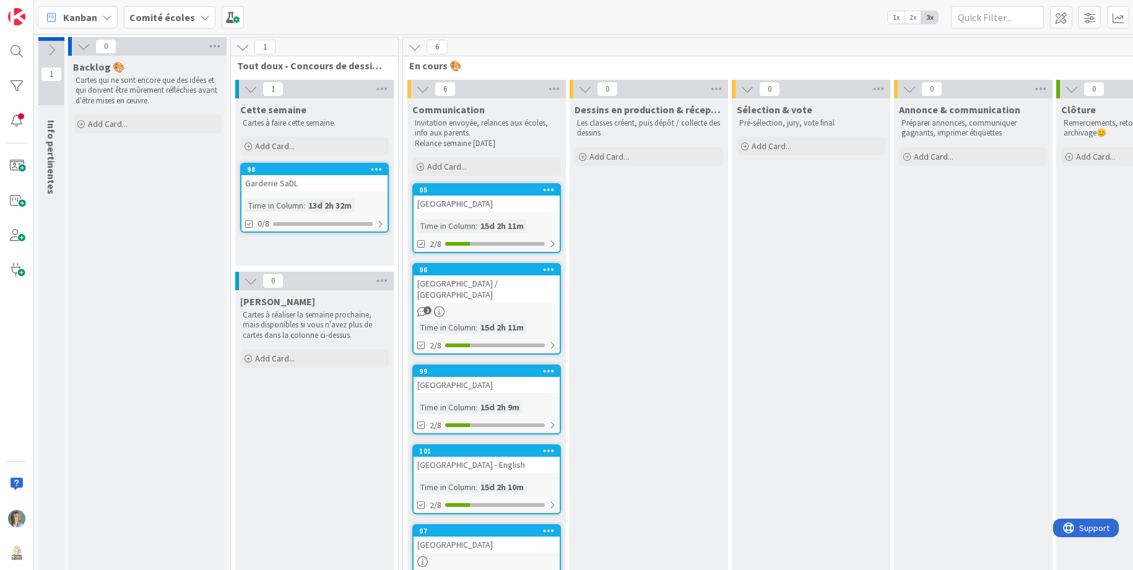
drag, startPoint x: 674, startPoint y: 114, endPoint x: 725, endPoint y: 117, distance: 51.5
click at [673, 113] on span "Dessins en production & réception" at bounding box center [648, 109] width 149 height 12
click at [825, 118] on p "Pré-sélection, jury, vote final" at bounding box center [811, 123] width 144 height 10
click at [132, 125] on div "Add Card..." at bounding box center [147, 124] width 149 height 19
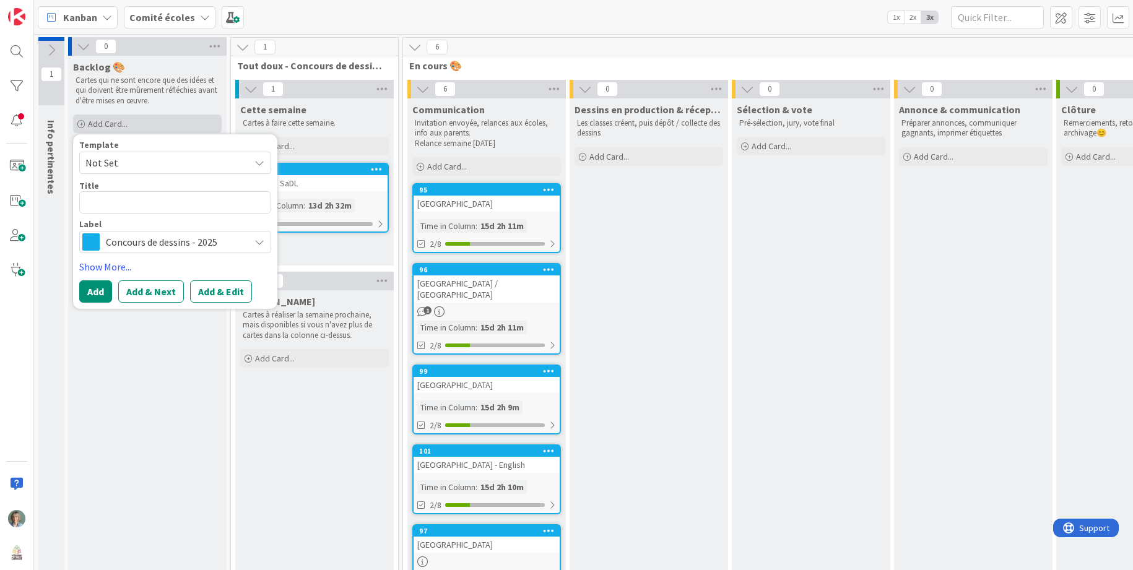
type textarea "x"
type textarea "A"
type textarea "x"
type textarea "Aj"
type textarea "x"
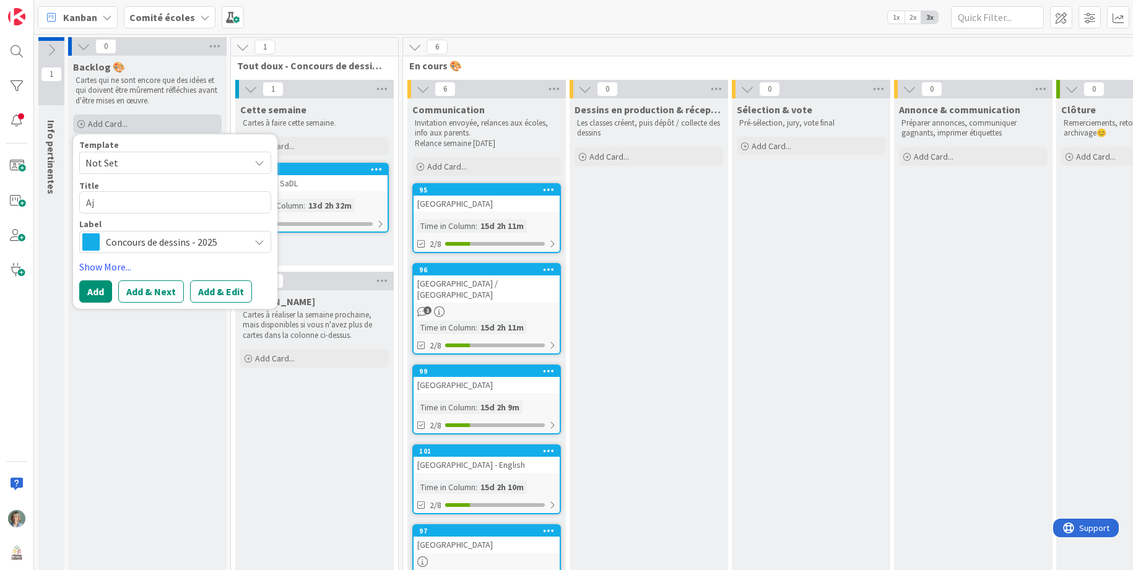
type textarea "Ajo"
type textarea "x"
type textarea "Ajou"
type textarea "x"
type textarea "Ajout"
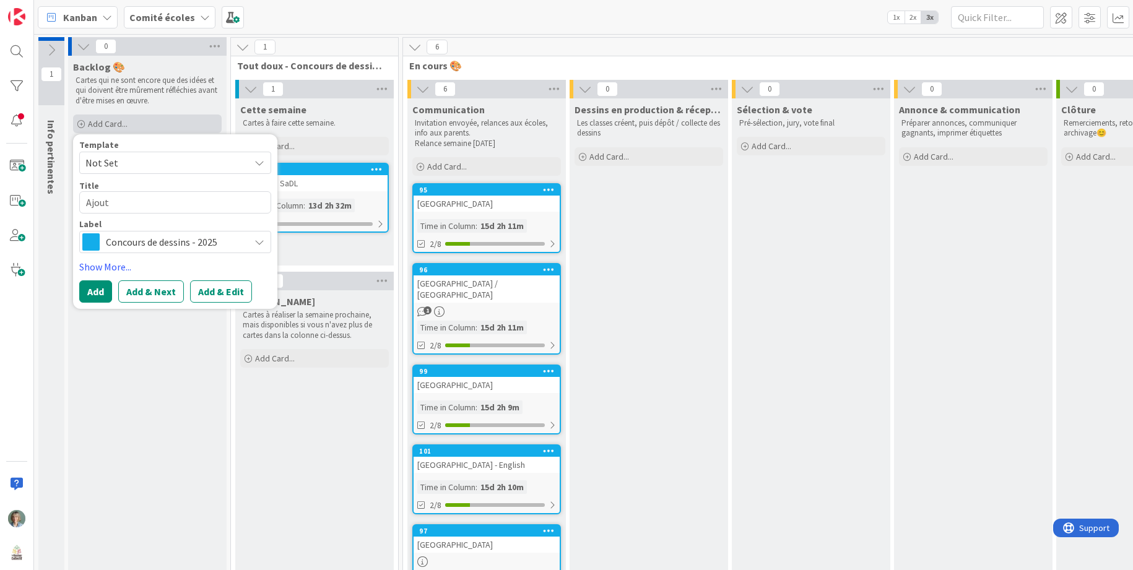
type textarea "x"
type textarea "Ajoute"
type textarea "x"
type textarea "Ajouter"
type textarea "x"
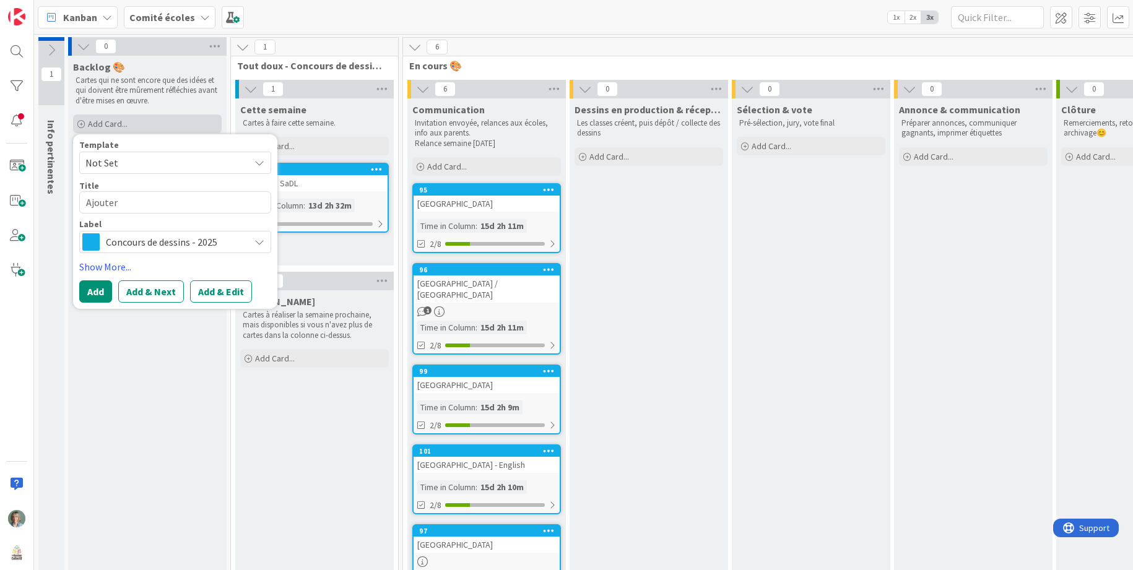
type textarea "Ajouter"
type textarea "x"
type textarea "Ajouter p"
type textarea "x"
type textarea "Ajouter po"
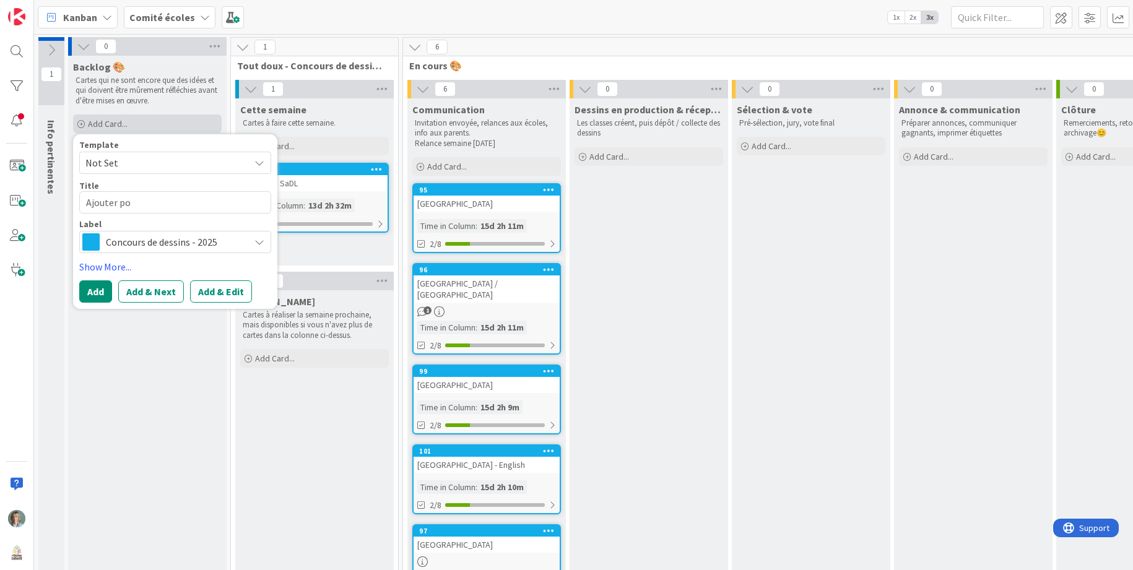
type textarea "x"
type textarea "Ajouter pou"
type textarea "x"
type textarea "Ajouter pour"
type textarea "x"
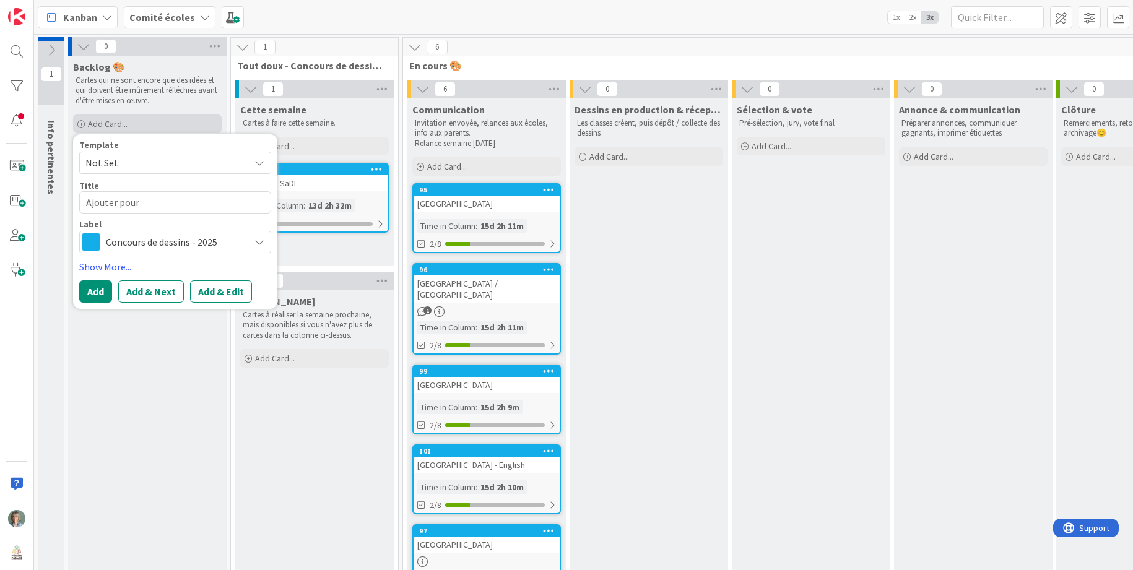
type textarea "Ajouter pour"
type textarea "x"
type textarea "Ajouter pour p"
type textarea "x"
type textarea "Ajouter pour pr"
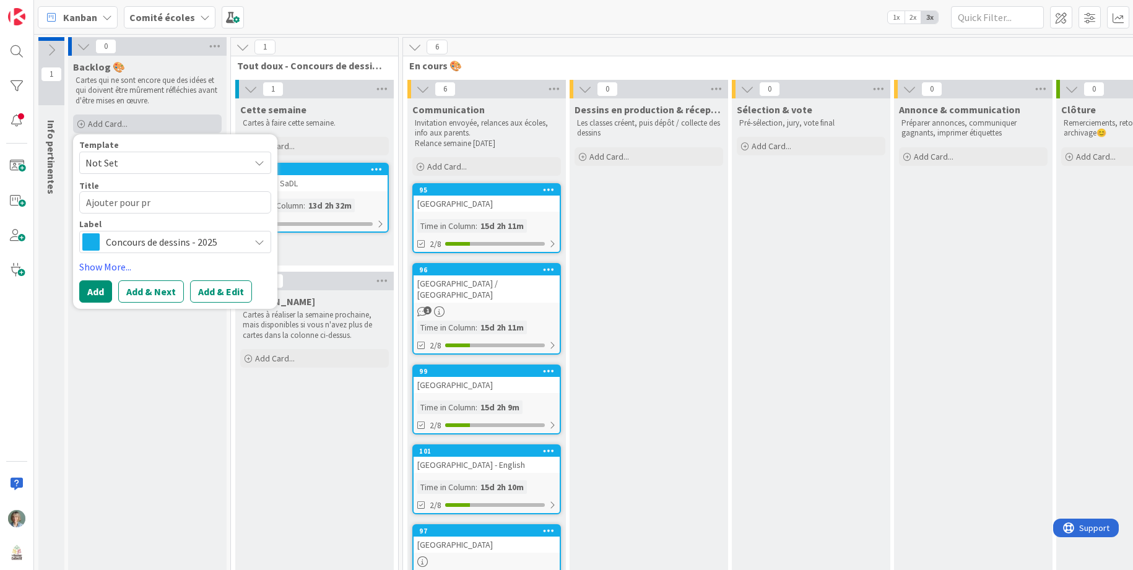
type textarea "x"
type textarea "Ajouter pour pro"
type textarea "x"
type textarea "Ajouter pour proc"
type textarea "x"
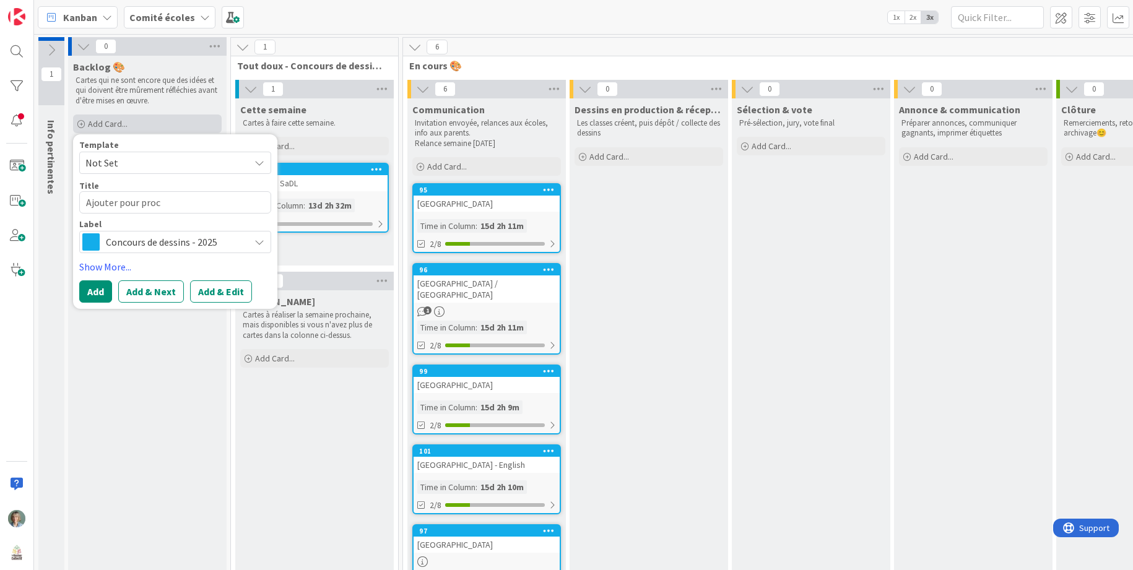
type textarea "Ajouter pour proch"
type textarea "x"
type textarea "Ajouter pour procha"
type textarea "x"
type textarea "Ajouter pour prochai"
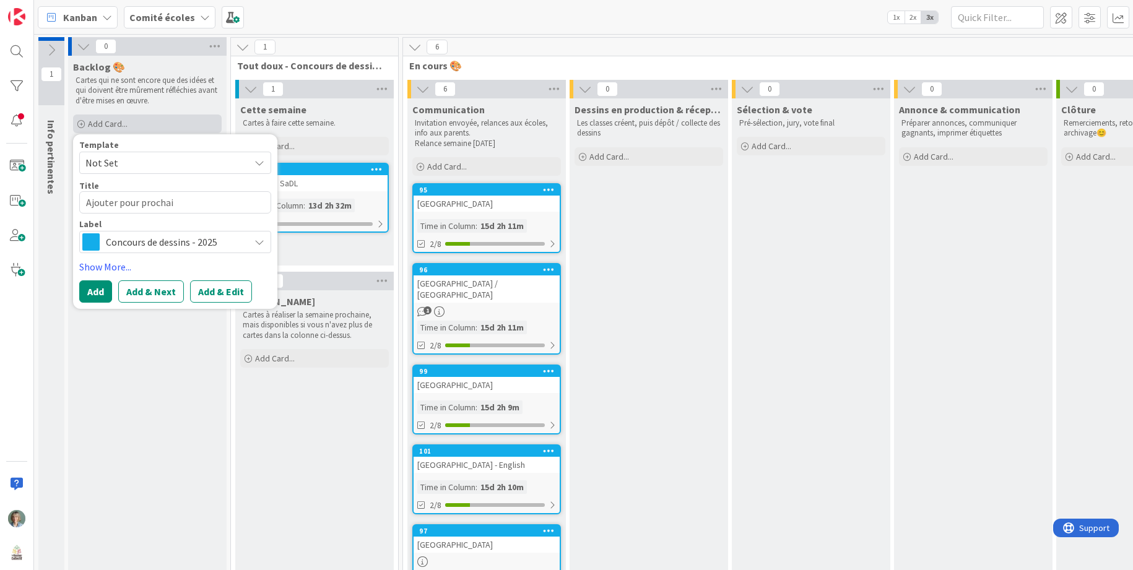
type textarea "x"
type textarea "Ajouter pour prochain"
type textarea "x"
type textarea "Ajouter pour prochaine"
type textarea "x"
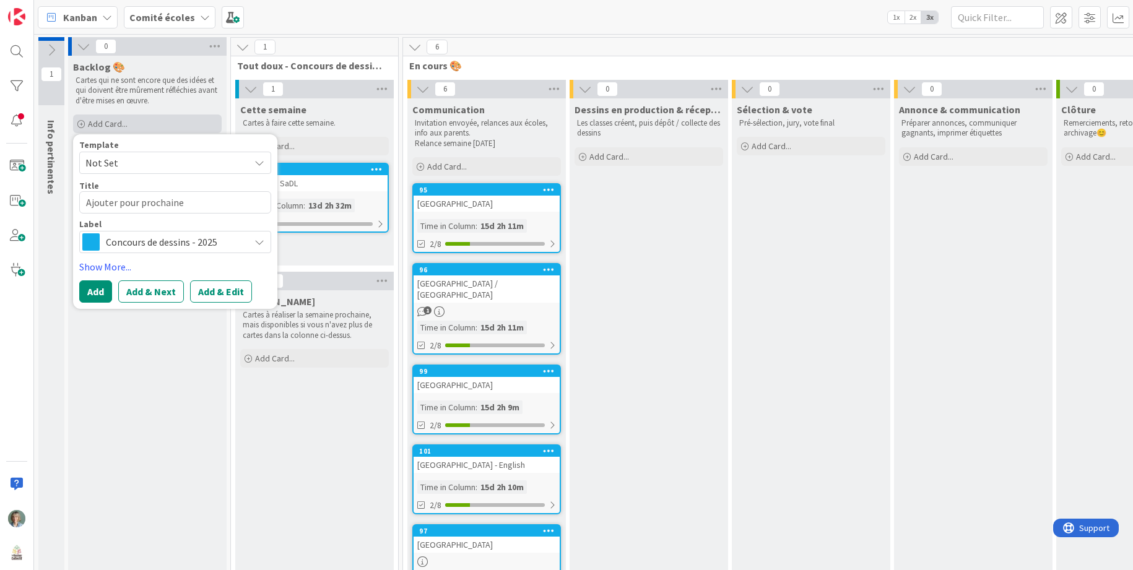
type textarea "Ajouter pour prochaine"
type textarea "x"
type textarea "Ajouter pour prochaine é"
type textarea "x"
type textarea "Ajouter pour prochaine éd"
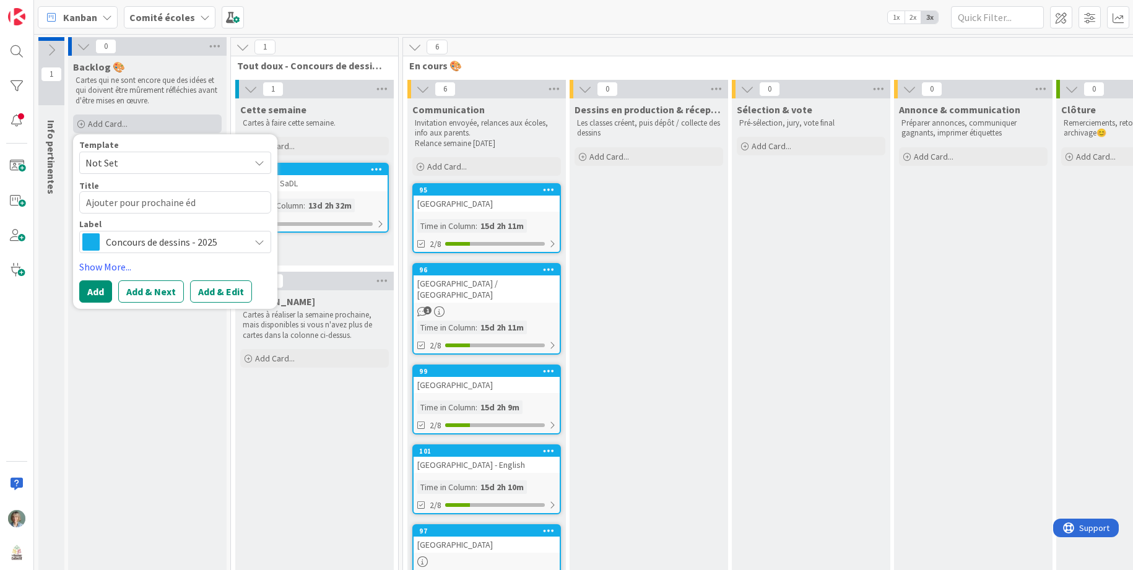
type textarea "x"
type textarea "Ajouter pour prochaine édi"
type textarea "x"
type textarea "Ajouter pour prochaine édit"
type textarea "x"
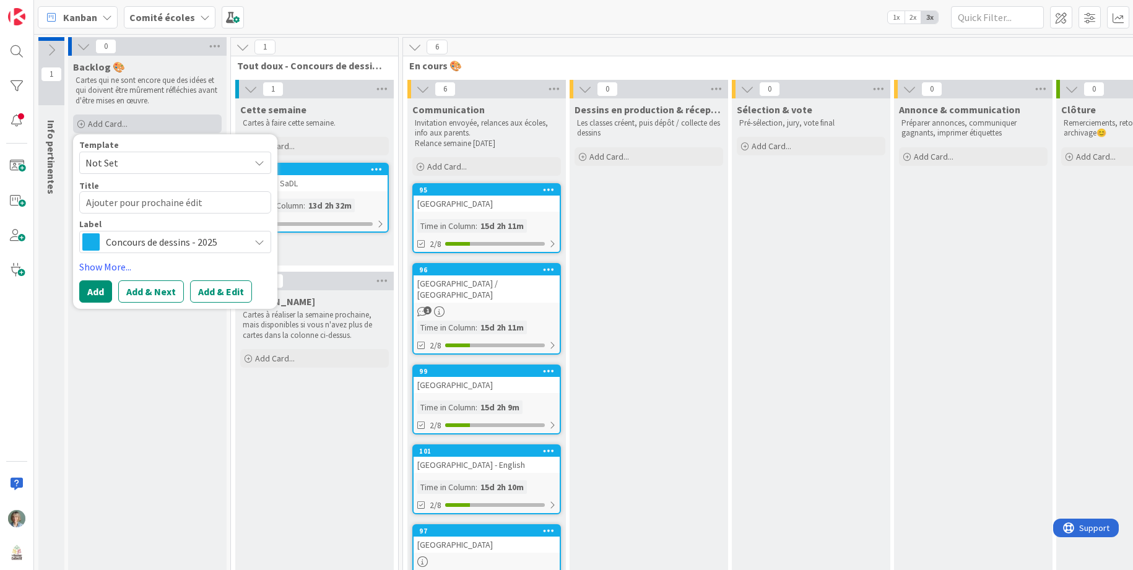
type textarea "Ajouter pour prochaine éditi"
type textarea "x"
type textarea "Ajouter pour prochaine éditio"
type textarea "x"
type textarea "Ajouter pour prochaine édition"
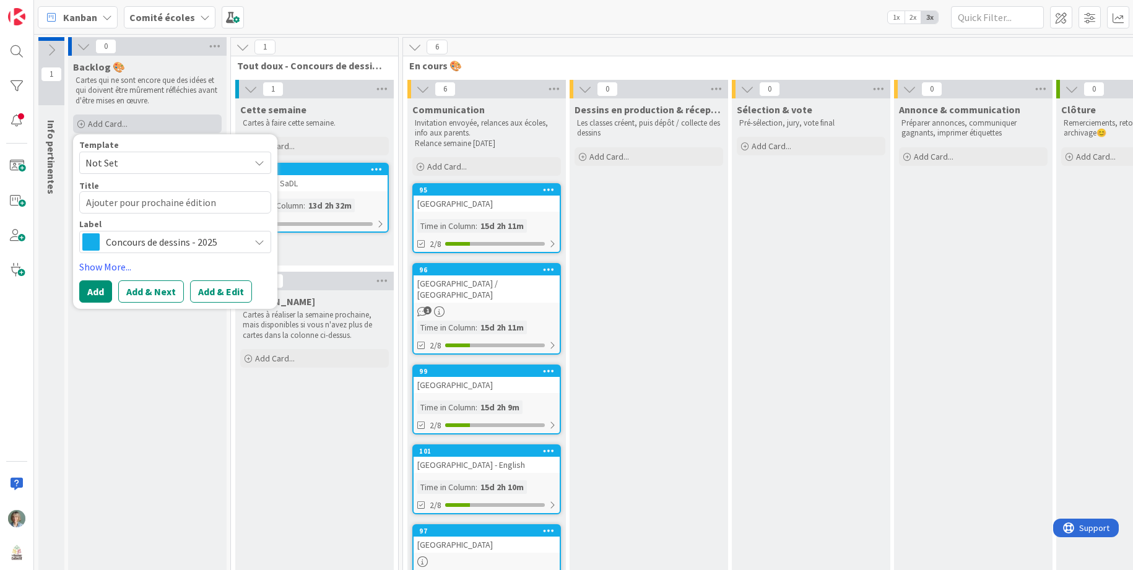
type textarea "x"
type textarea "Ajouter pour prochaine édition"
type textarea "x"
type textarea "Ajouter pour prochaine édition -"
type textarea "x"
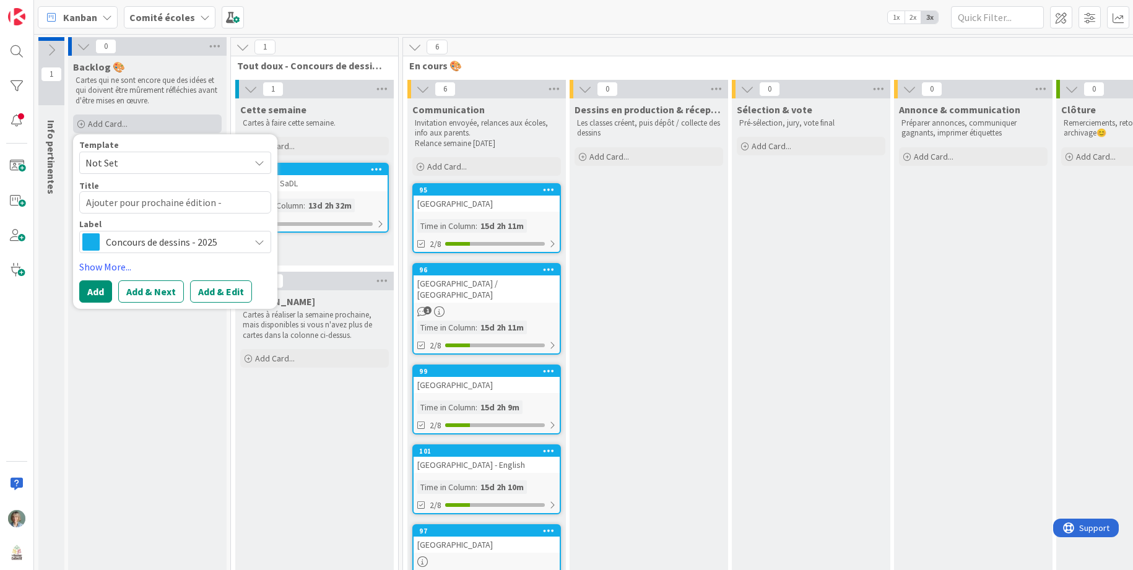
type textarea "Ajouter pour prochaine édition -"
type textarea "x"
type textarea "Ajouter pour prochaine édition - P"
type textarea "x"
type textarea "Ajouter pour prochaine édition - PD"
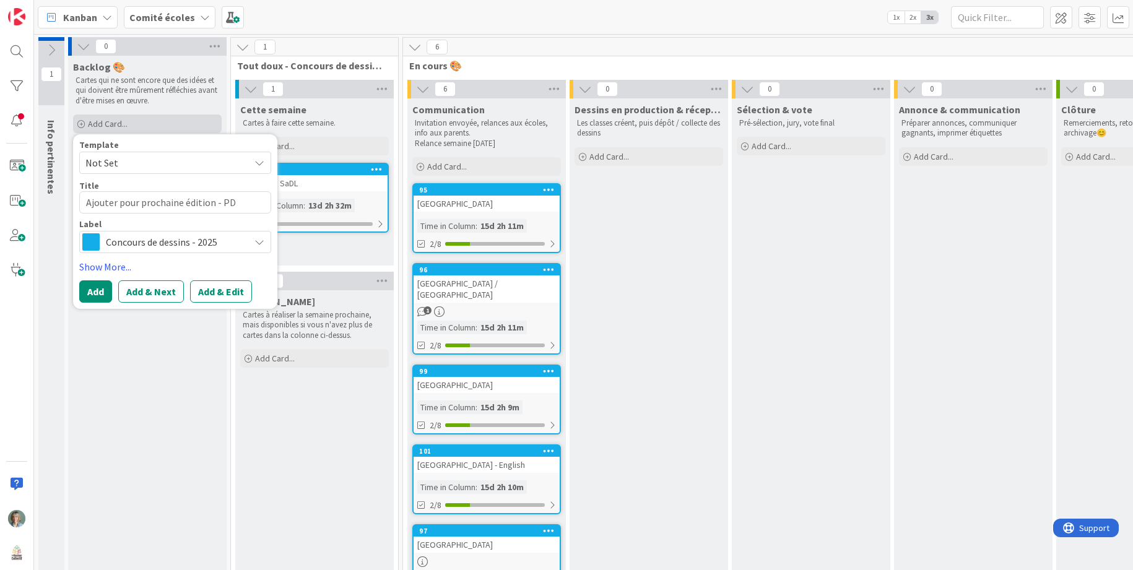
type textarea "x"
type textarea "Ajouter pour prochaine édition - PDF"
type textarea "x"
type textarea "Ajouter pour prochaine édition - PDF"
click at [99, 290] on button "Add" at bounding box center [95, 291] width 33 height 22
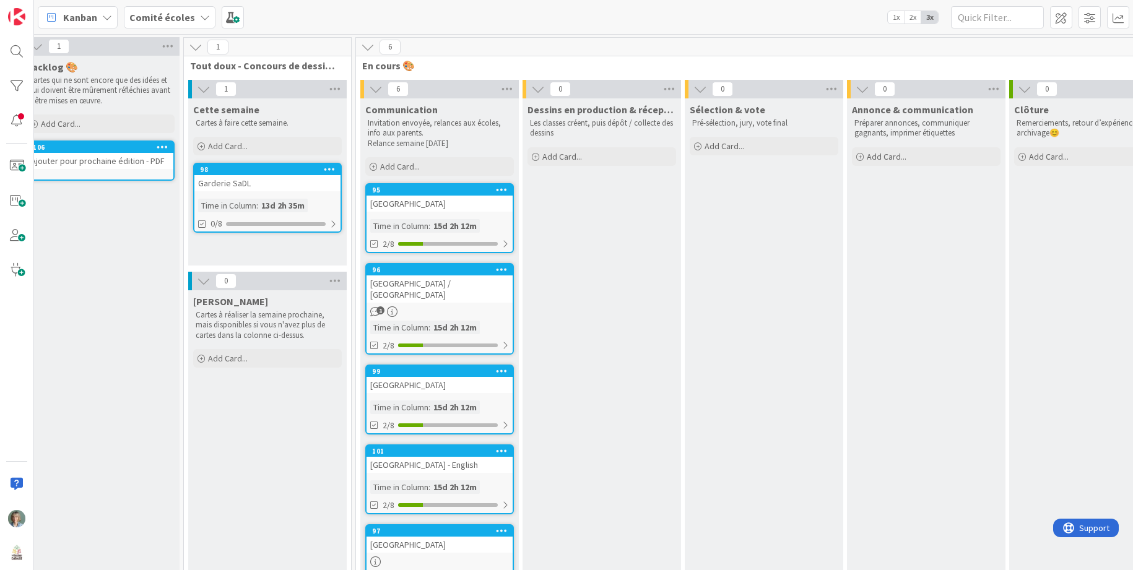
scroll to position [0, 50]
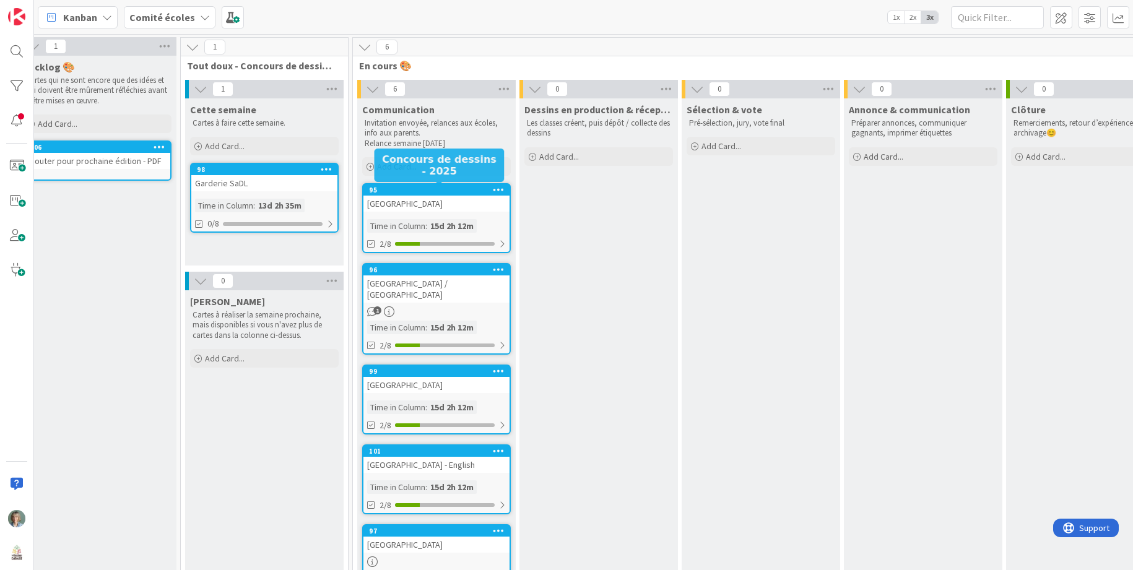
click at [469, 189] on div "95" at bounding box center [439, 190] width 141 height 9
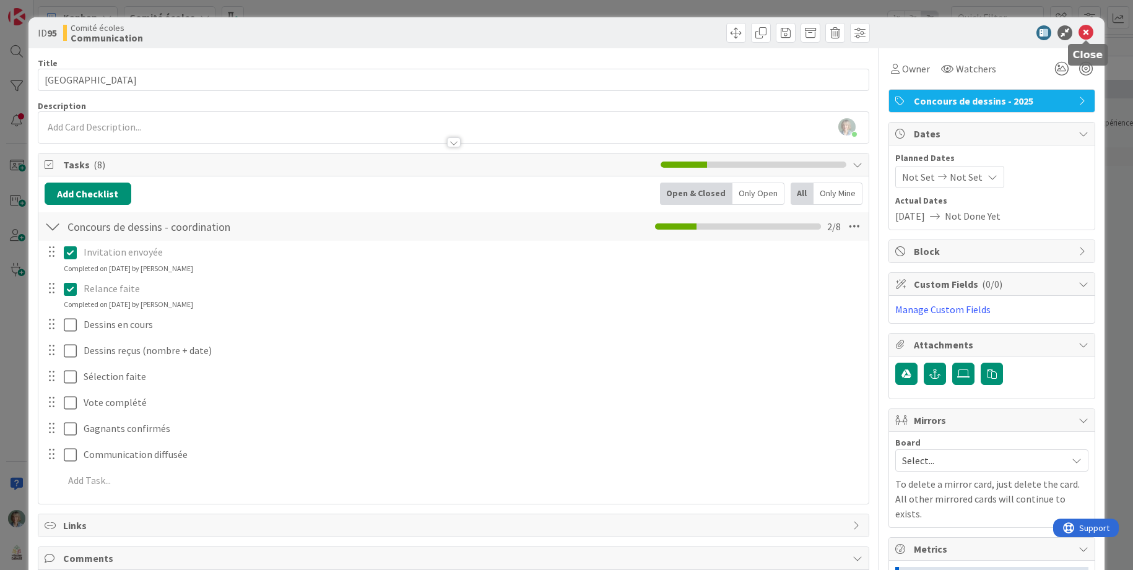
click at [1089, 33] on icon at bounding box center [1085, 32] width 15 height 15
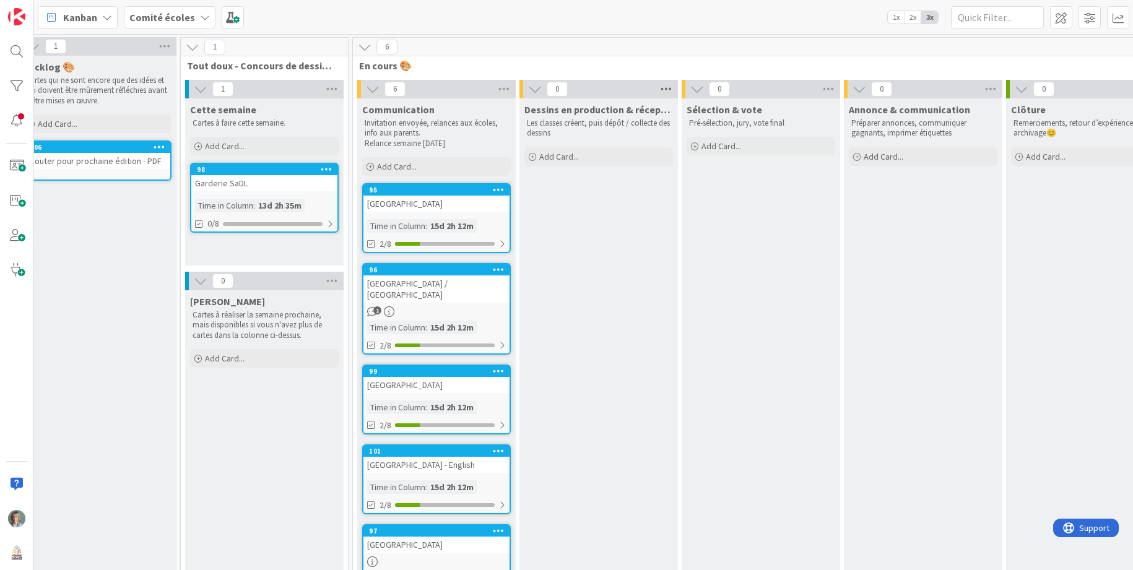
click at [667, 89] on icon at bounding box center [666, 89] width 16 height 19
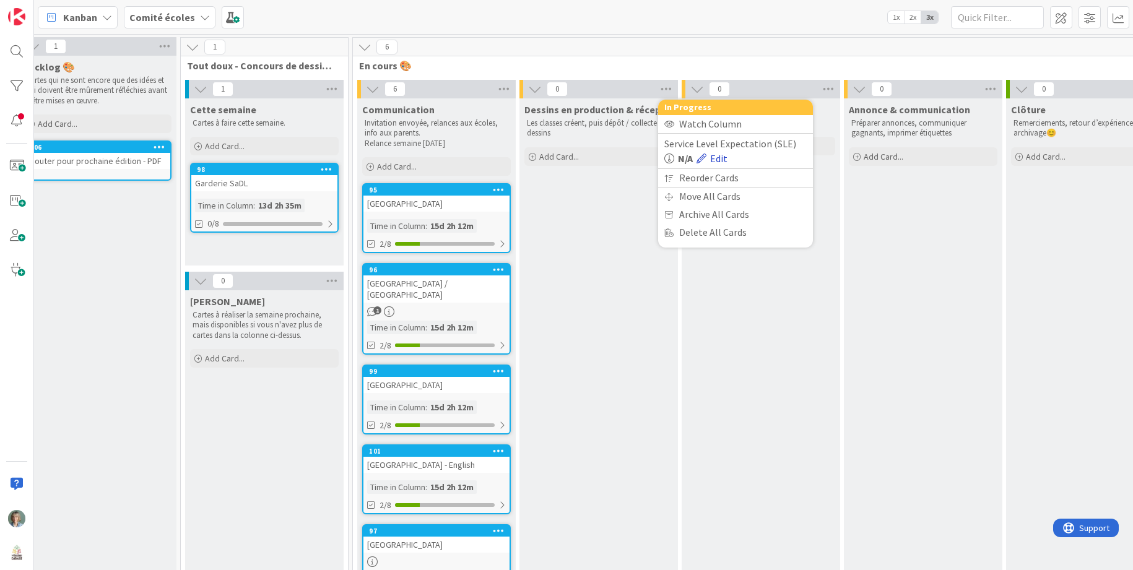
click at [718, 158] on link "Edit" at bounding box center [711, 158] width 31 height 15
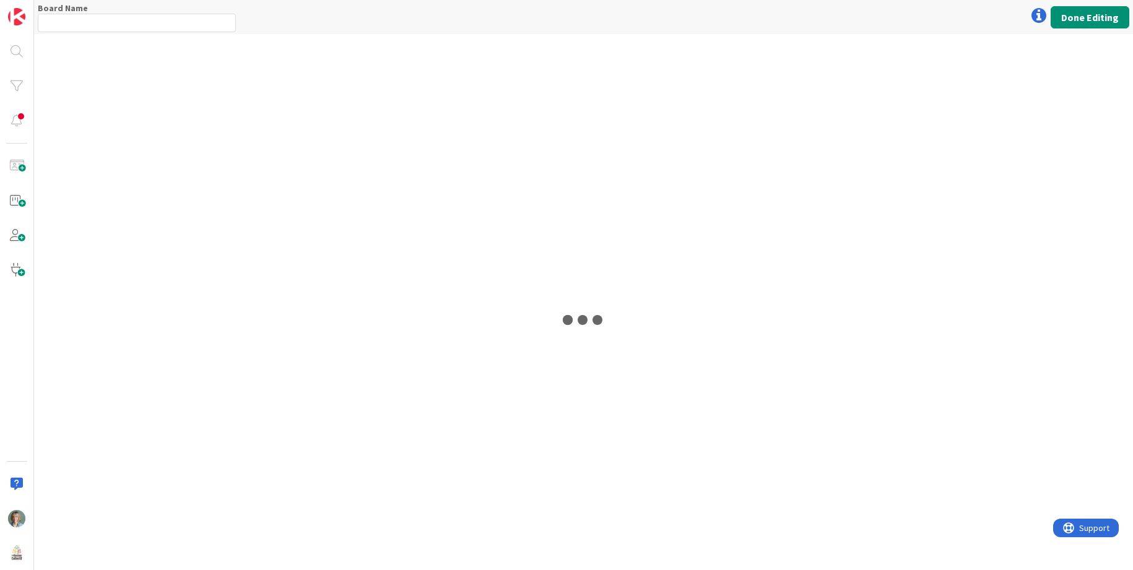
type input "Comité écoles"
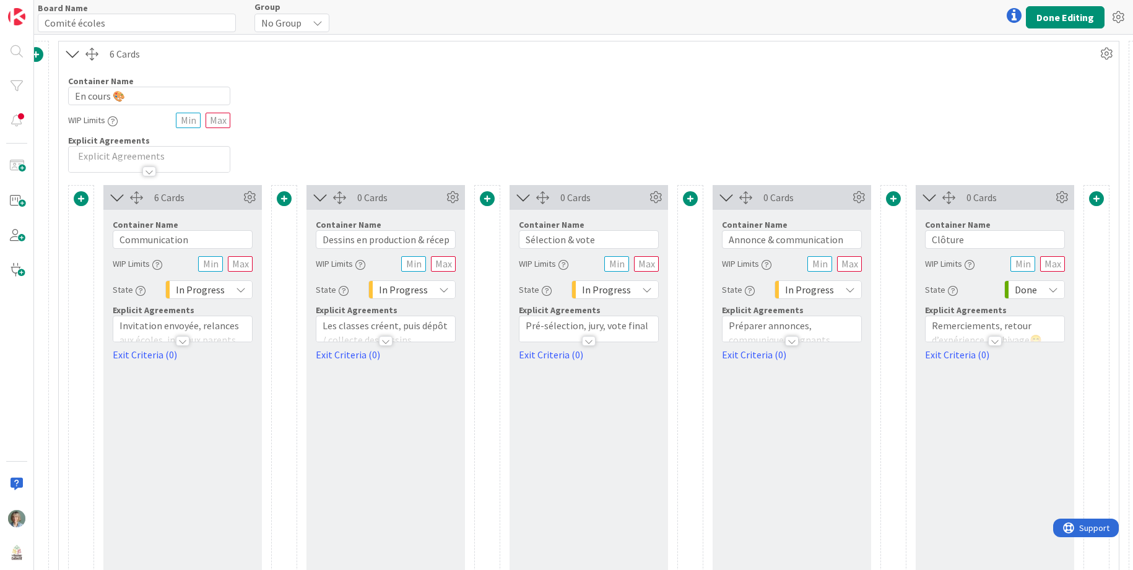
scroll to position [0, 651]
click at [418, 323] on p "Les classes créent, puis dépôt / collecte des dessins" at bounding box center [381, 333] width 126 height 28
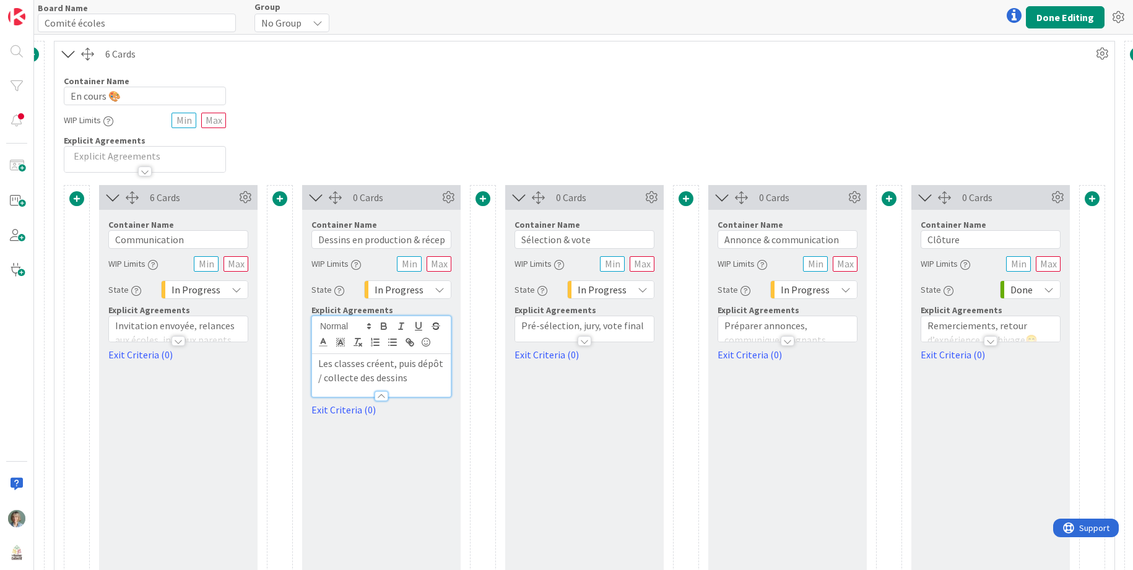
click at [431, 375] on p "Les classes créent, puis dépôt / collecte des dessins" at bounding box center [381, 371] width 126 height 28
click at [1074, 18] on button "Done Editing" at bounding box center [1065, 17] width 79 height 22
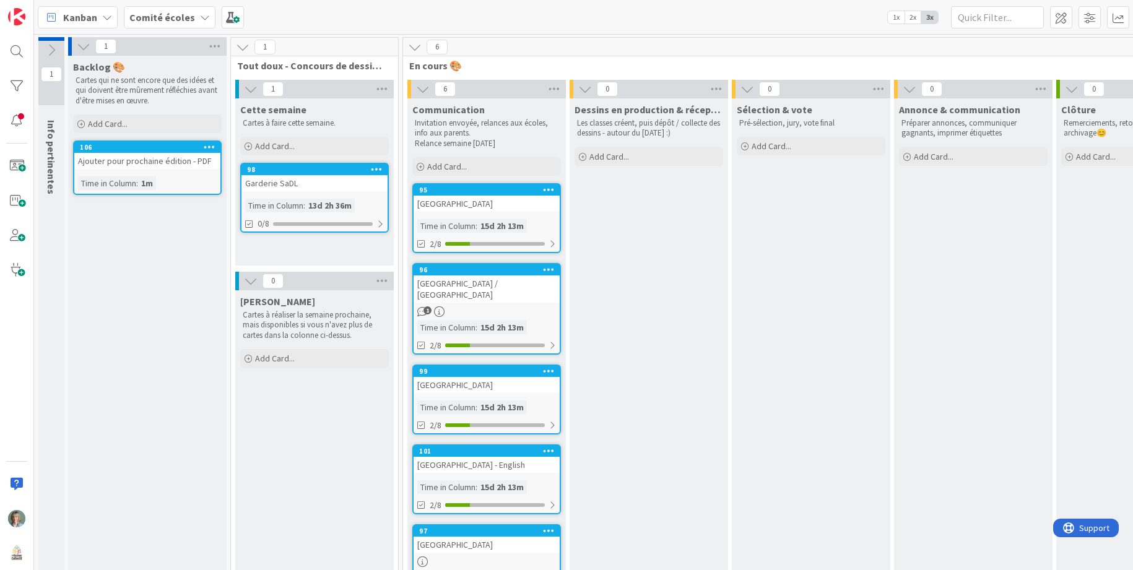
click at [689, 124] on p "Les classes créent, puis dépôt / collecte des dessins - autour du [DATE] :)" at bounding box center [649, 128] width 144 height 20
click at [798, 122] on p "Pré-sélection, jury, vote final" at bounding box center [811, 123] width 144 height 10
click at [875, 87] on icon at bounding box center [878, 89] width 16 height 19
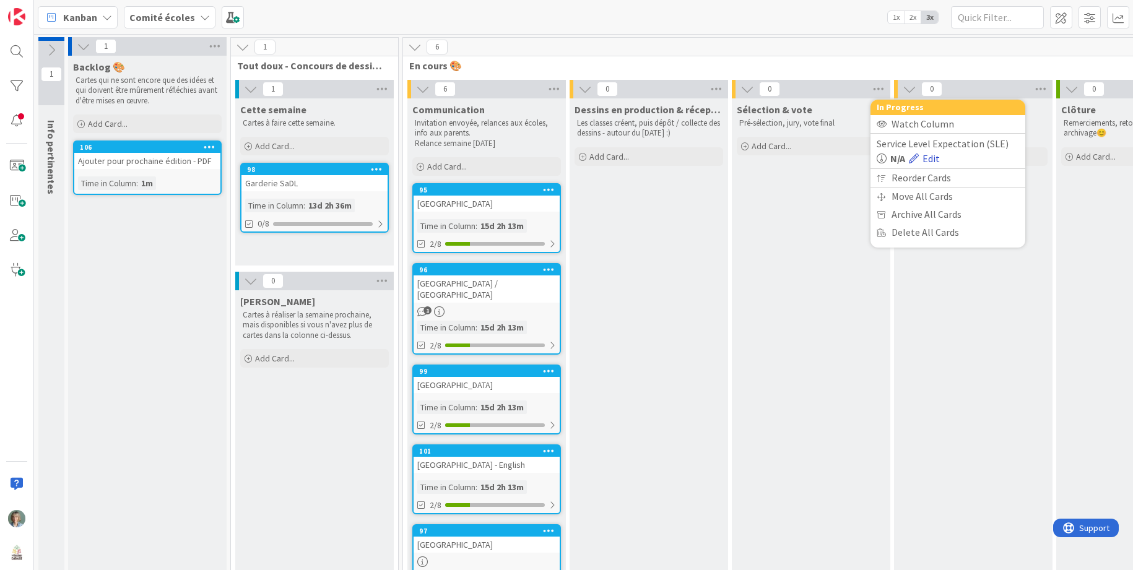
click at [932, 160] on link "Edit" at bounding box center [924, 158] width 31 height 15
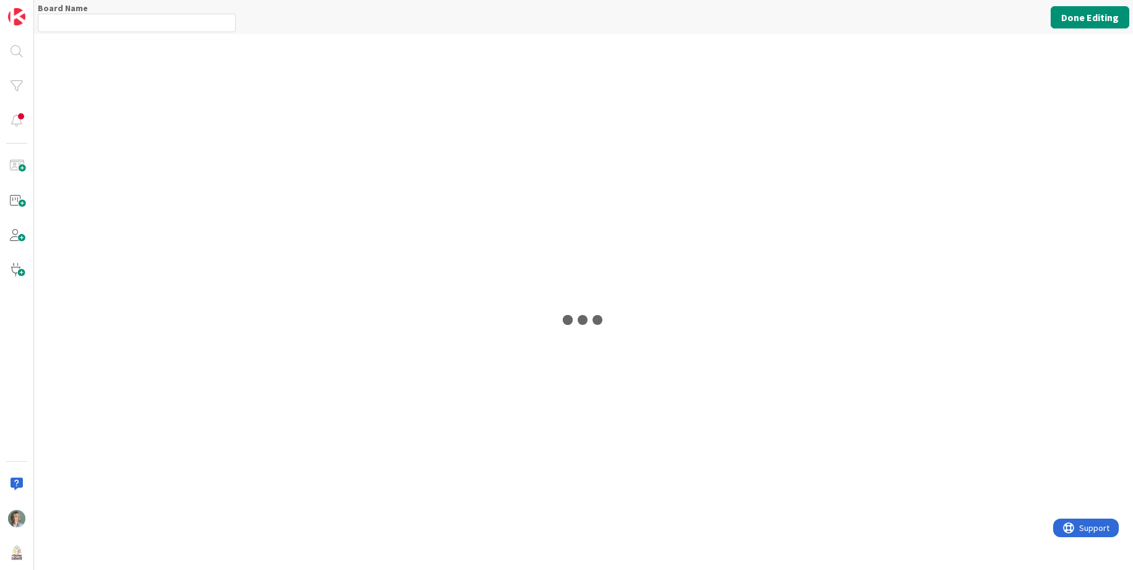
type input "Comité écoles"
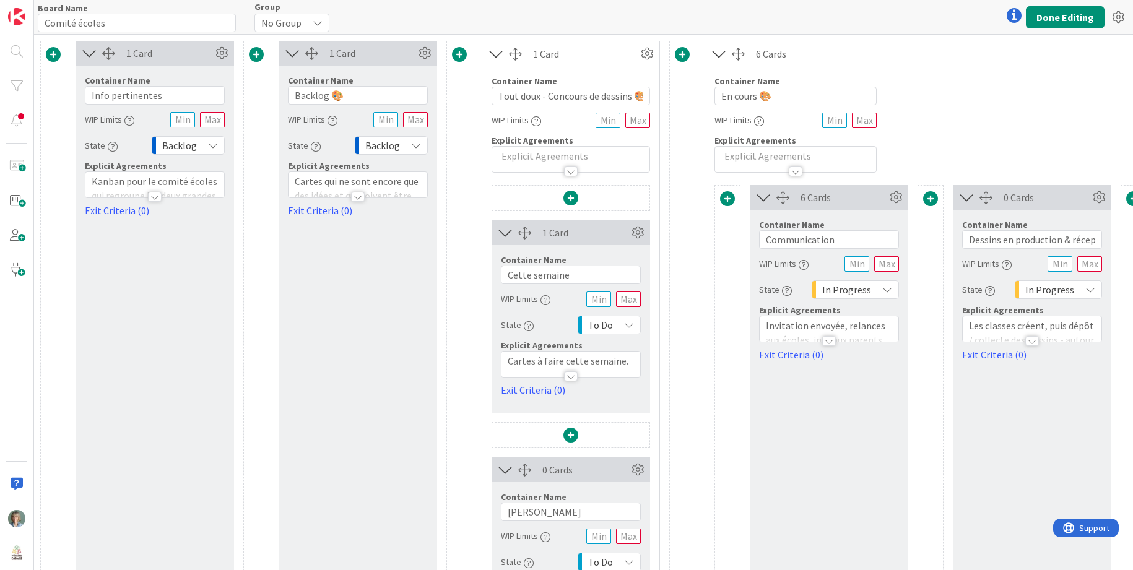
click at [883, 332] on div at bounding box center [829, 335] width 139 height 13
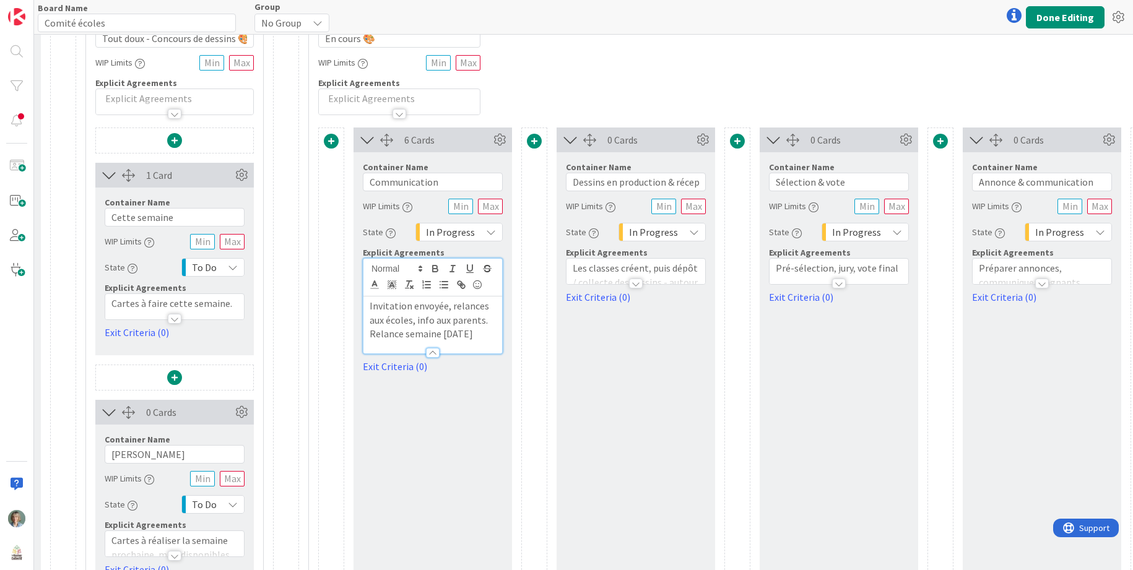
scroll to position [58, 397]
click at [885, 273] on div at bounding box center [838, 277] width 139 height 13
click at [898, 305] on p "Pré-sélection, jury, vote final" at bounding box center [838, 306] width 126 height 14
click at [1064, 20] on button "Done Editing" at bounding box center [1065, 17] width 79 height 22
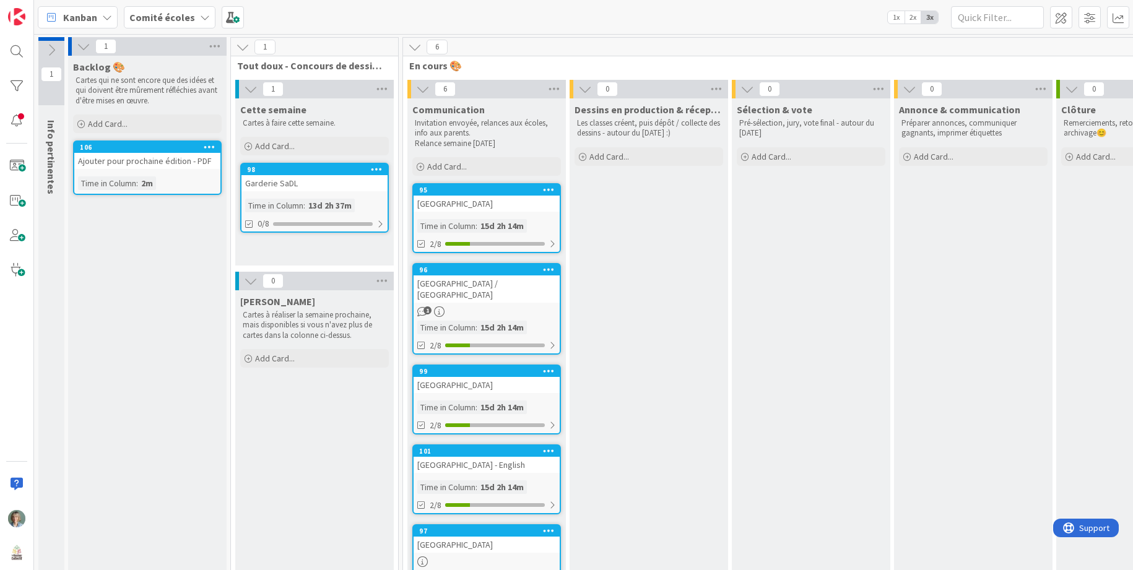
click at [1024, 130] on p "Préparer annonces, communiquer gagnants, imprimer étiquettes" at bounding box center [973, 128] width 144 height 20
click at [990, 125] on p "Préparer annonces, communiquer gagnants, imprimer étiquettes" at bounding box center [973, 128] width 144 height 20
